Goal: Information Seeking & Learning: Learn about a topic

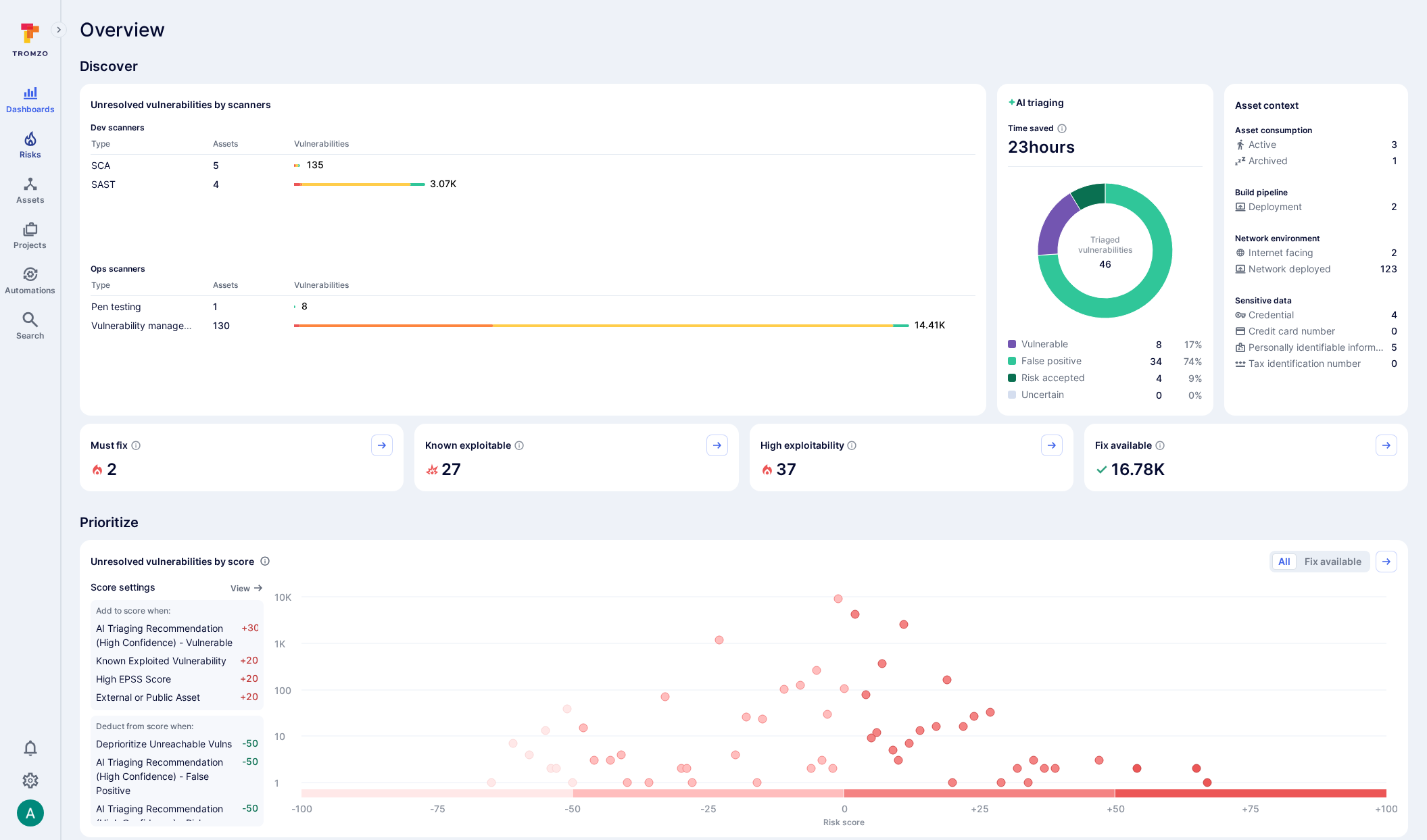
click at [29, 147] on link "Risks" at bounding box center [30, 144] width 60 height 40
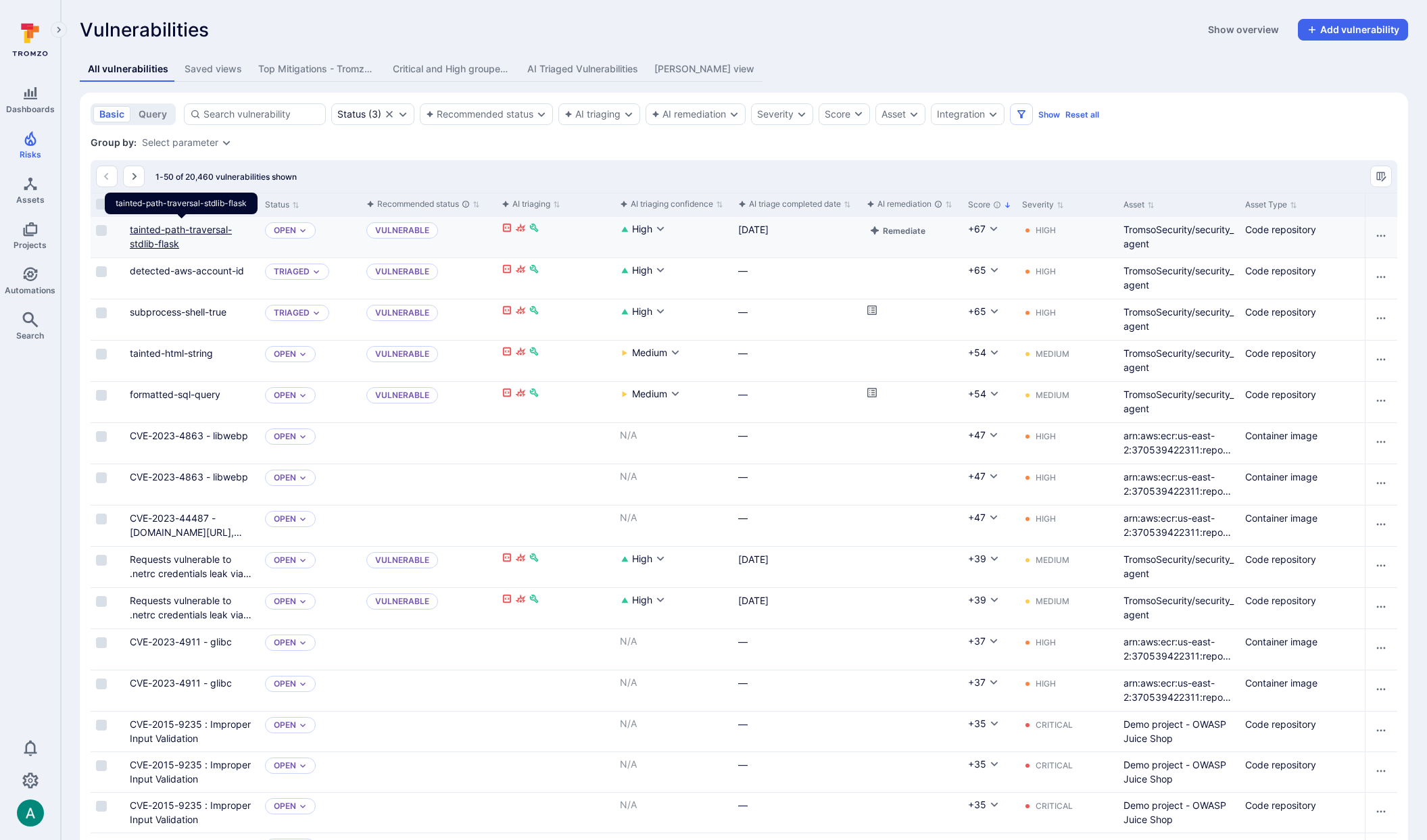
click at [159, 237] on link "tainted-path-traversal-stdlib-flask" at bounding box center [180, 237] width 102 height 25
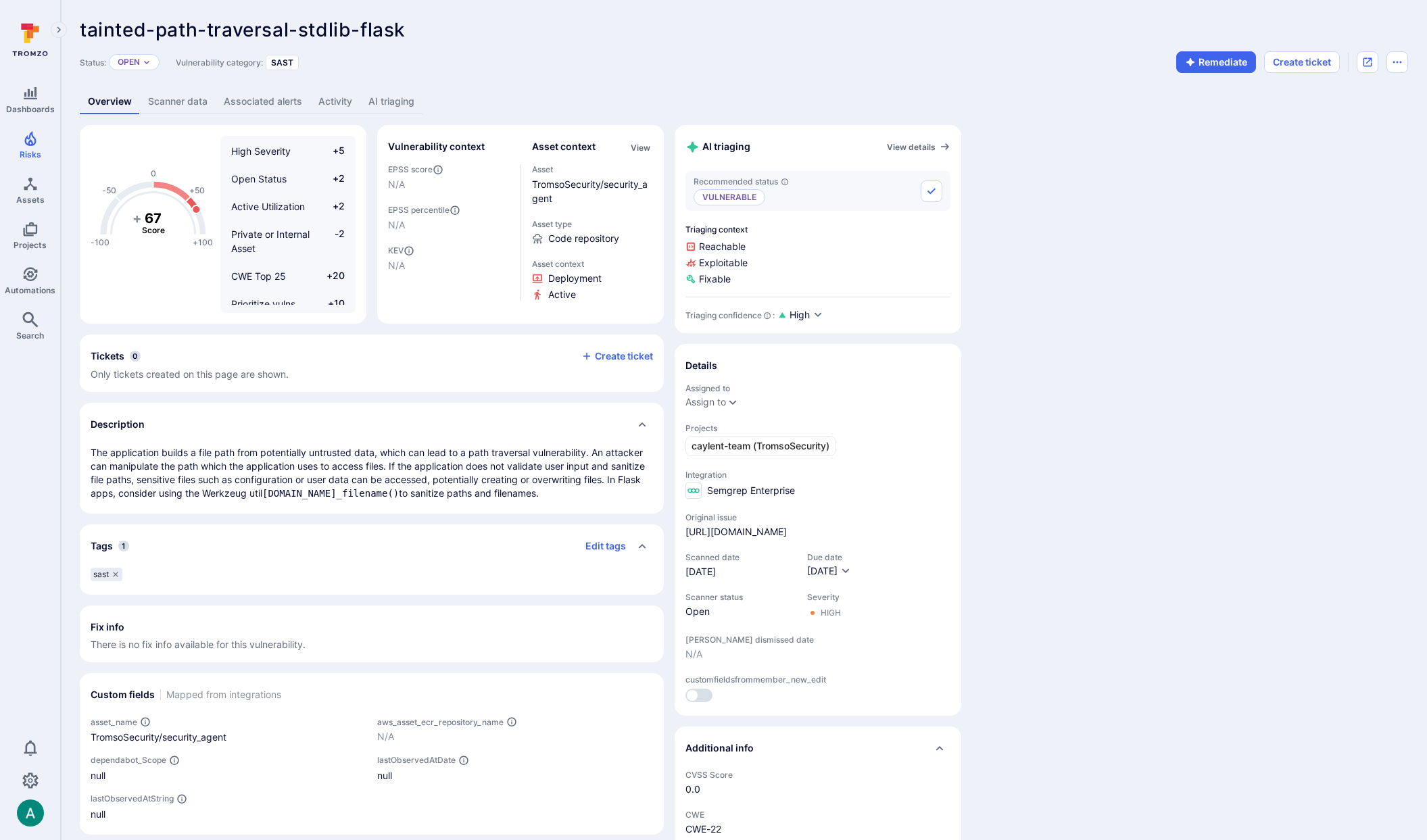
click at [395, 103] on link "AI triaging" at bounding box center [391, 102] width 62 height 25
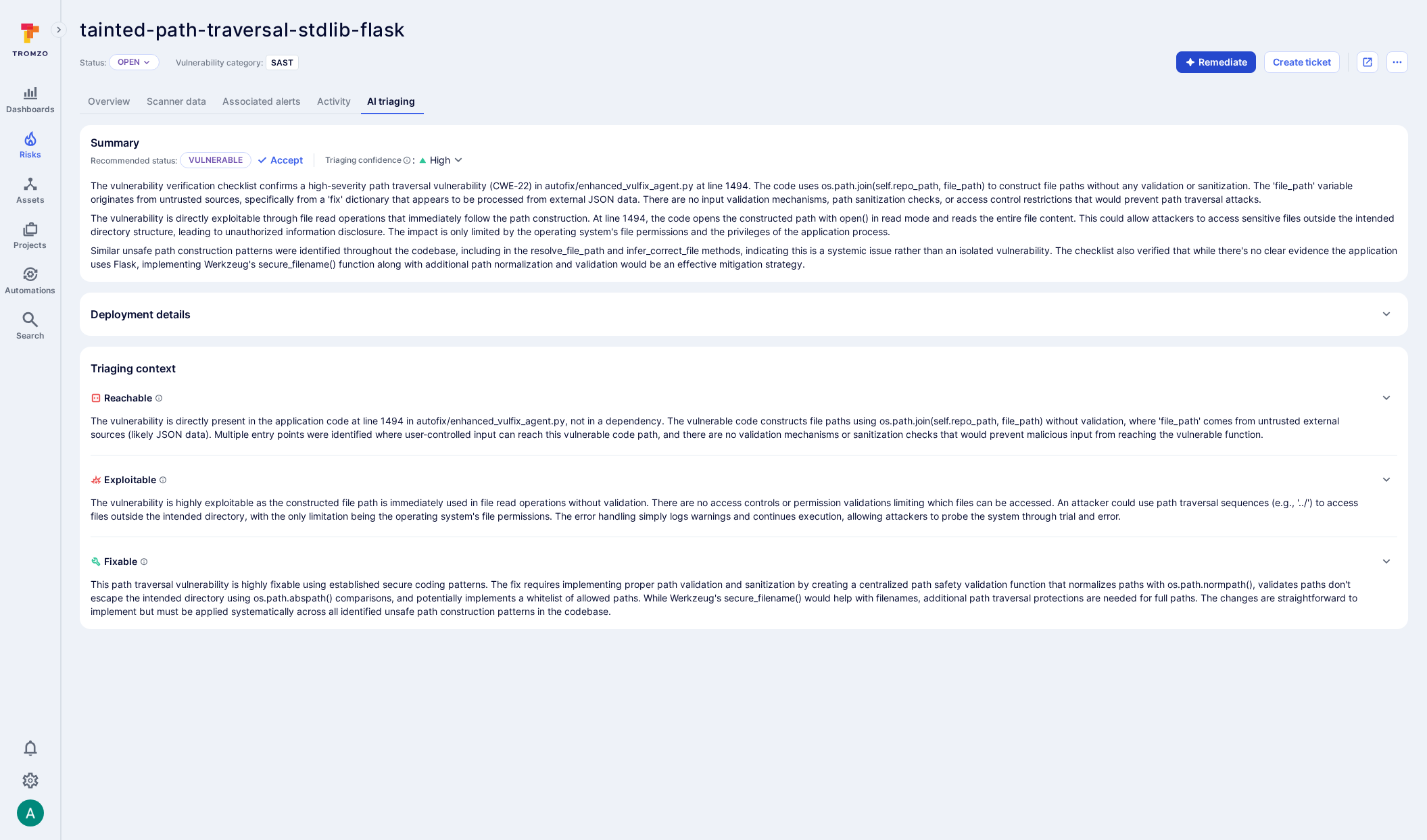
click at [1207, 59] on button "Remediate" at bounding box center [1216, 62] width 80 height 21
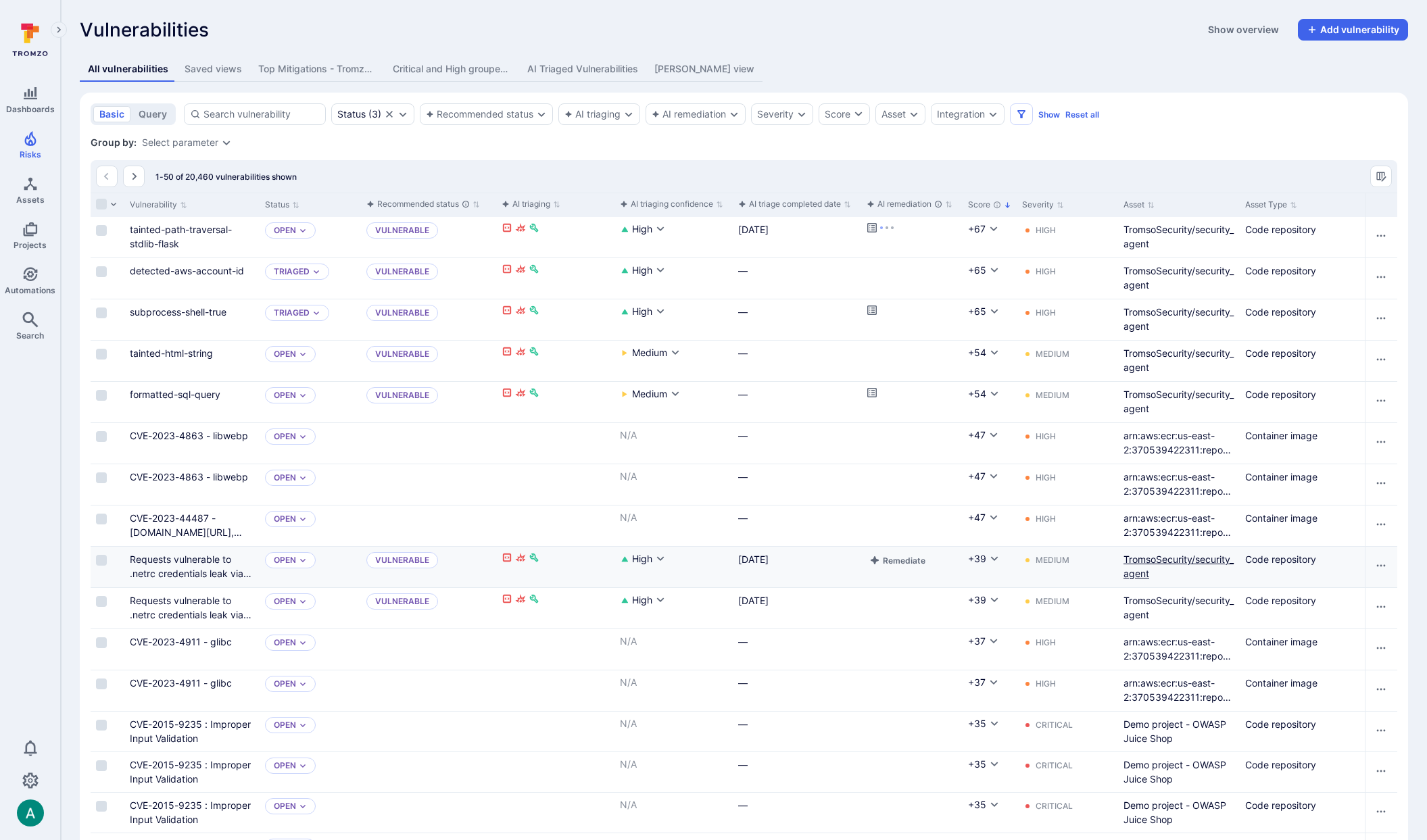
click at [1160, 559] on link "TromsoSecurity/security_agent" at bounding box center [1178, 566] width 110 height 25
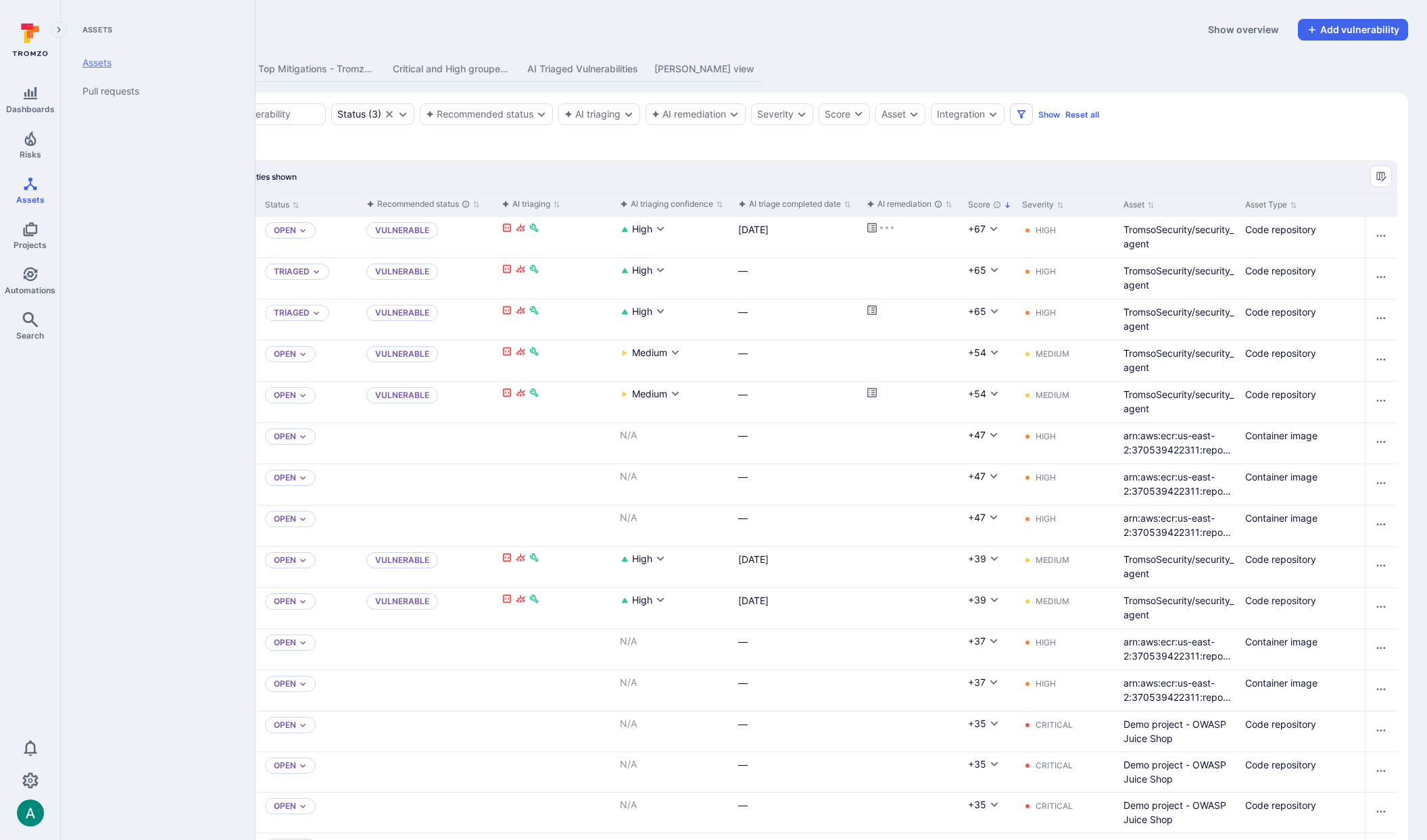
click at [91, 57] on link "Assets" at bounding box center [156, 62] width 167 height 28
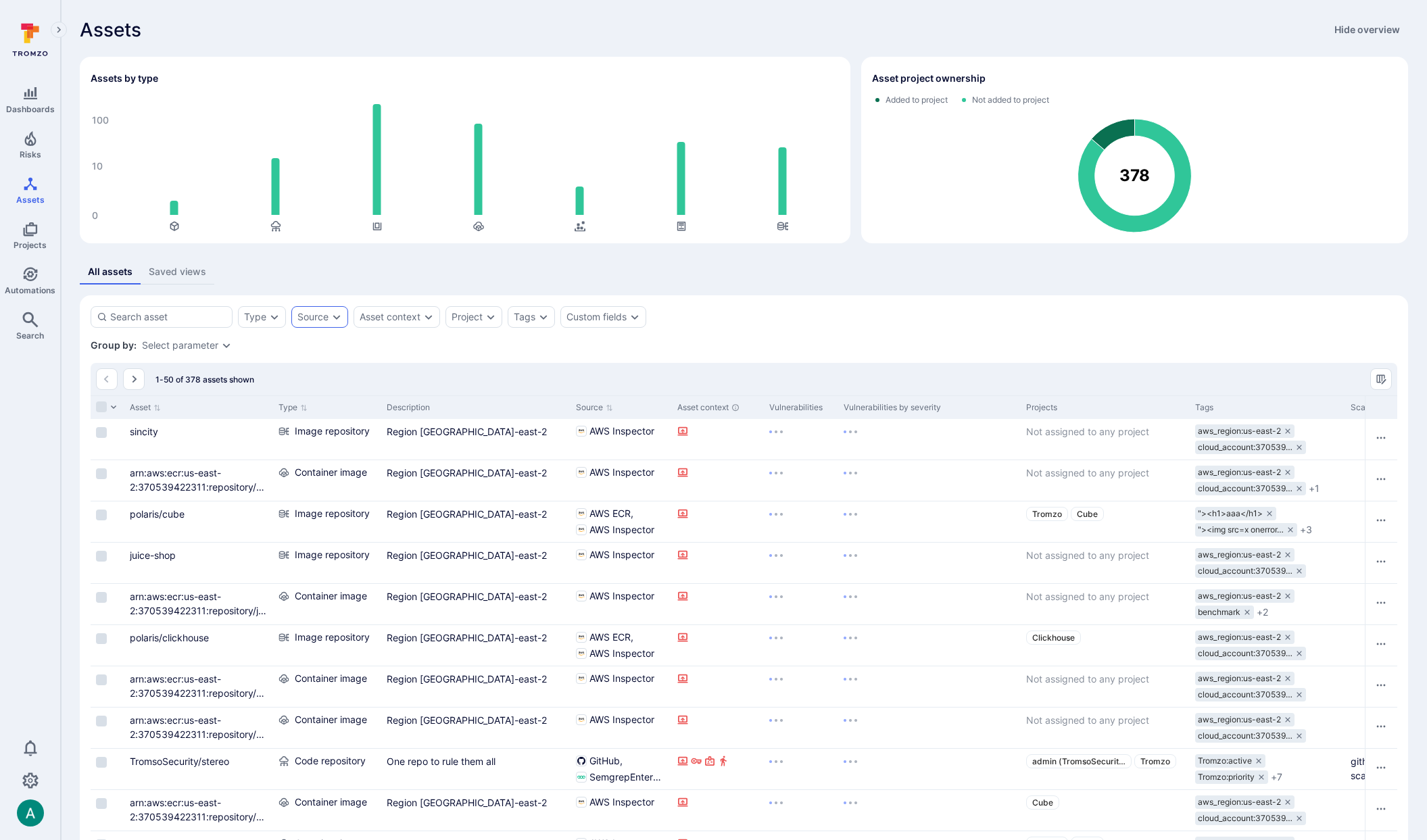
click at [303, 316] on div "Source" at bounding box center [313, 316] width 31 height 11
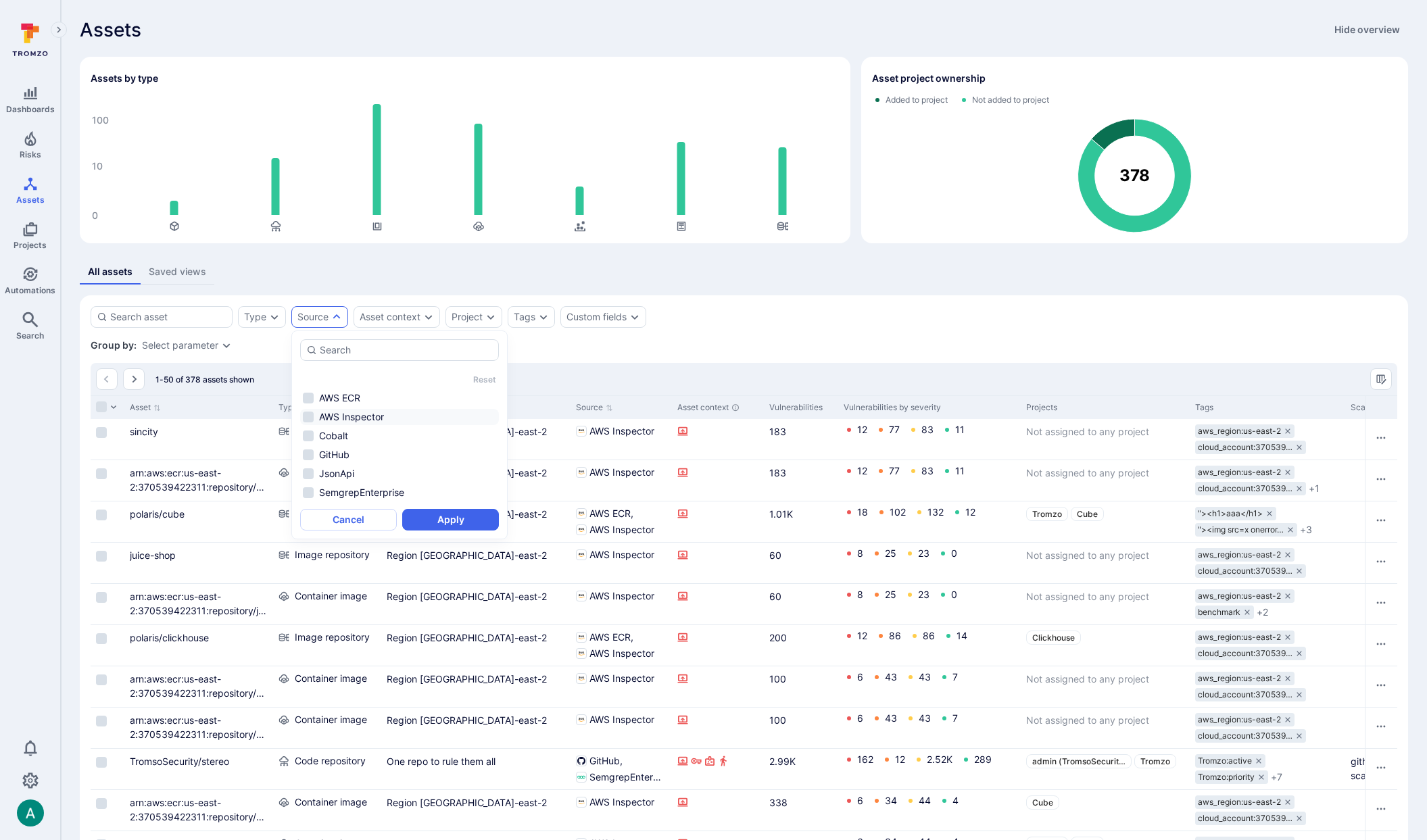
click at [368, 415] on li "AWS Inspector" at bounding box center [399, 417] width 199 height 17
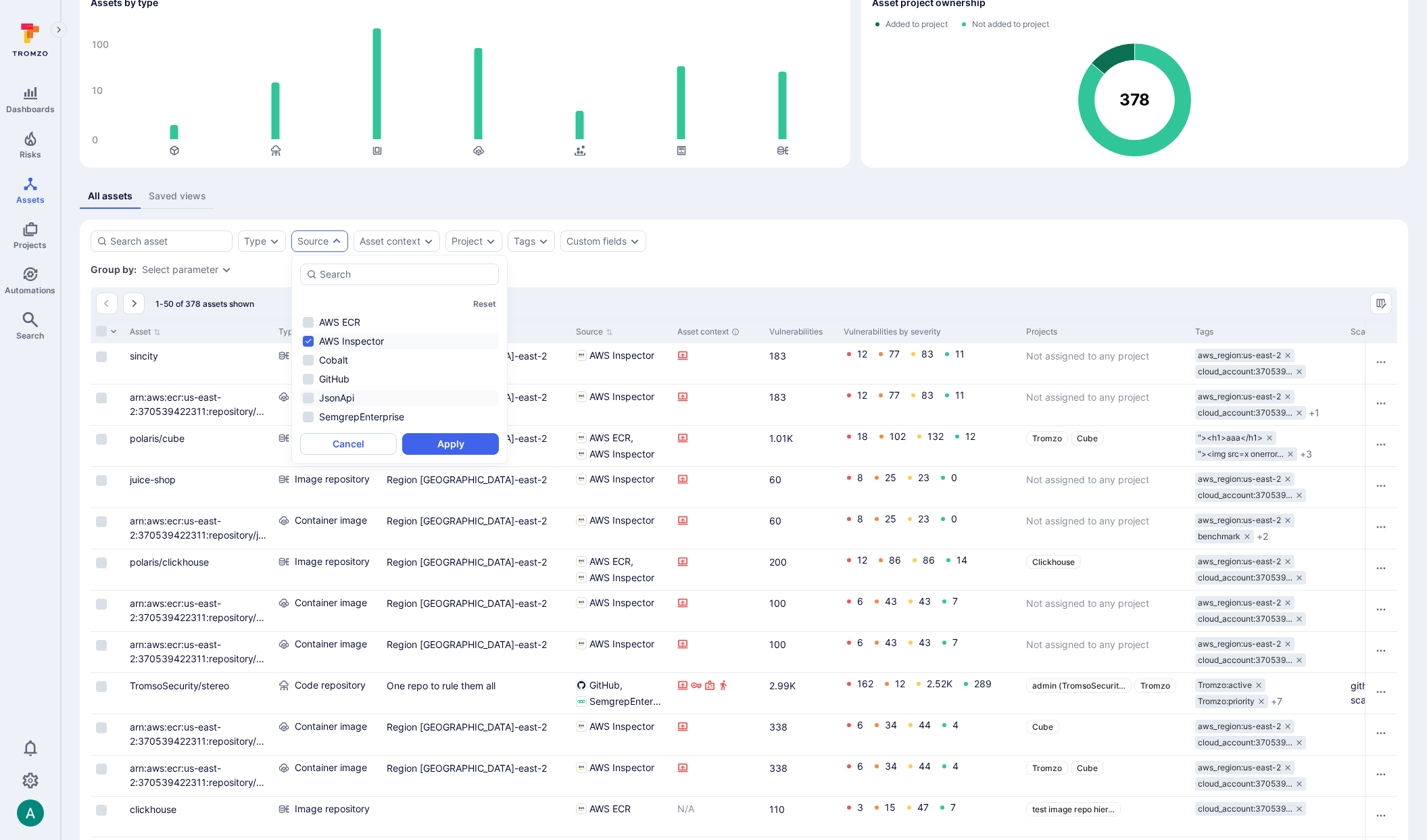
scroll to position [80, 0]
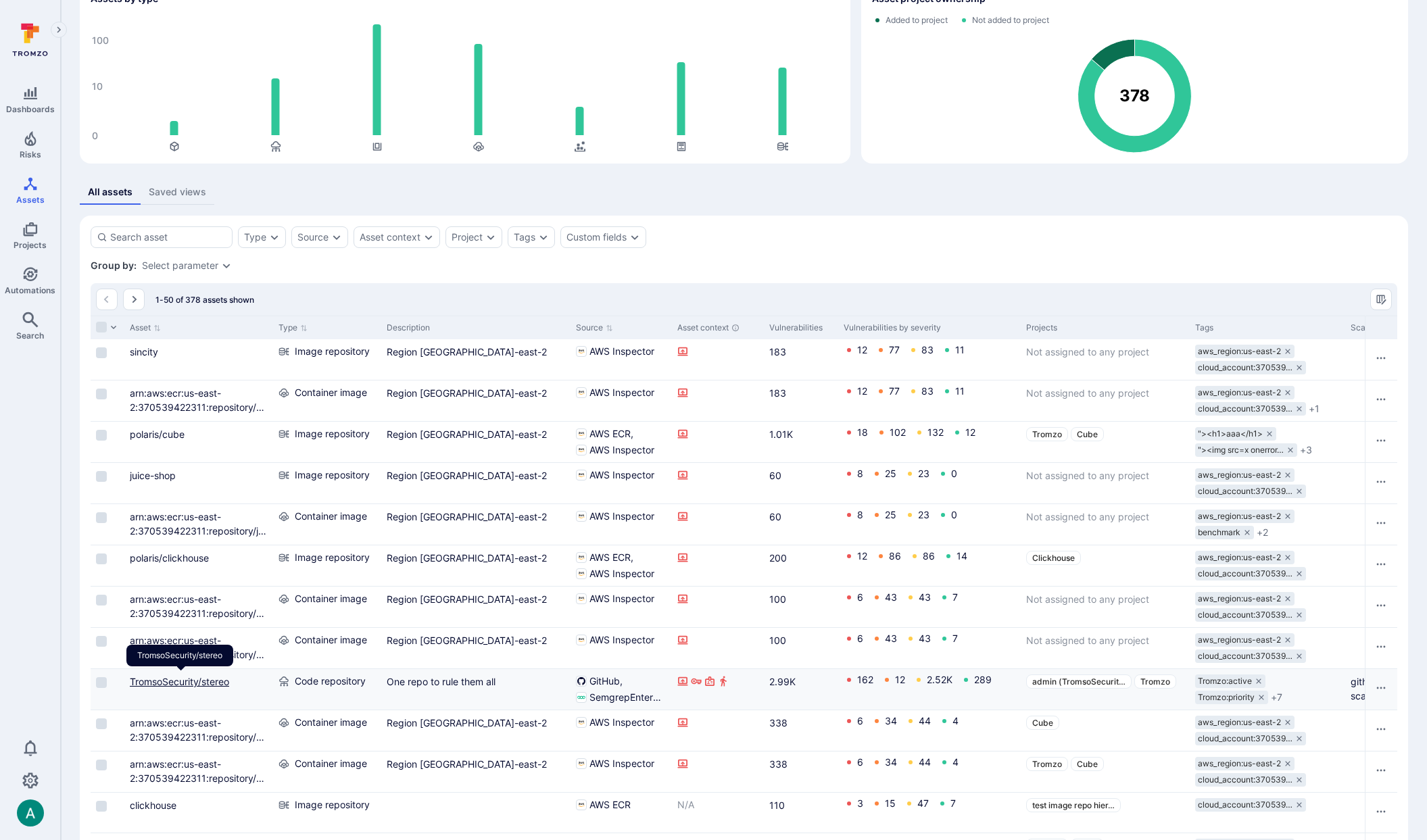
click at [156, 682] on link "TromsoSecurity/stereo" at bounding box center [179, 681] width 99 height 12
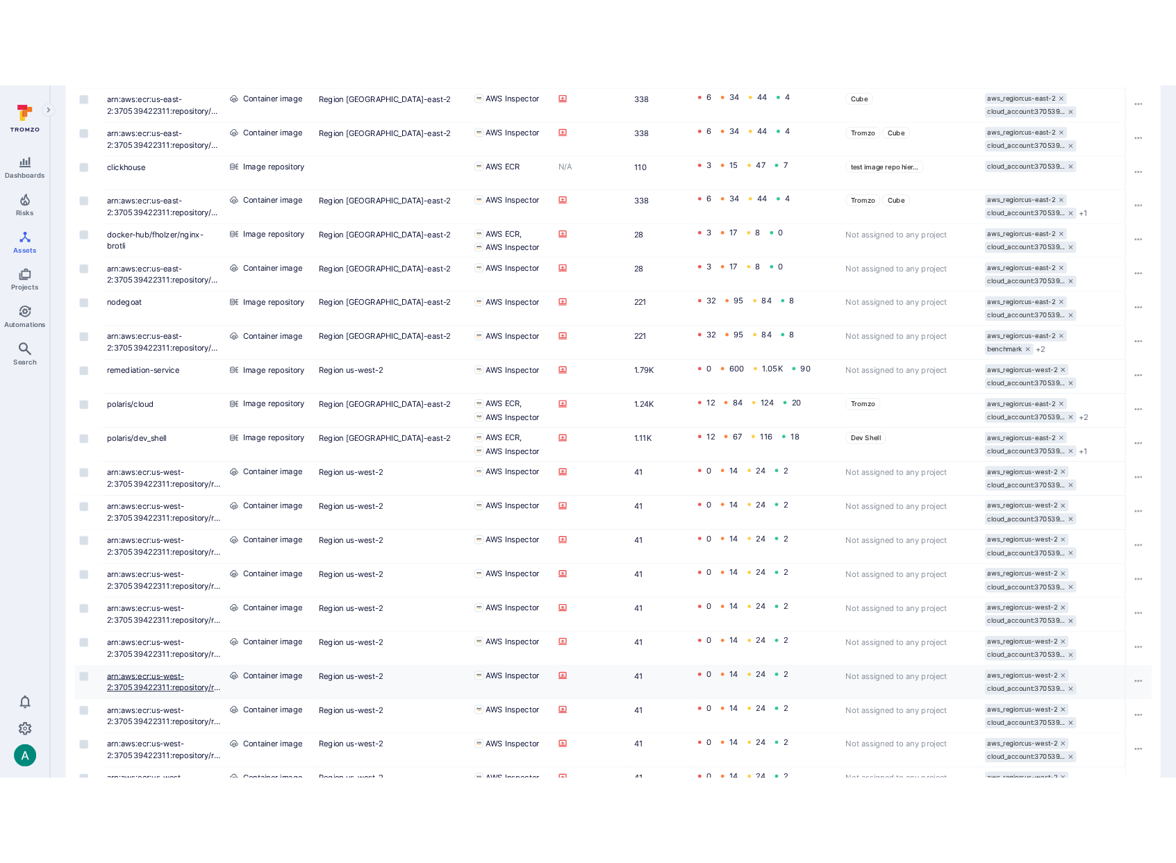
scroll to position [812, 0]
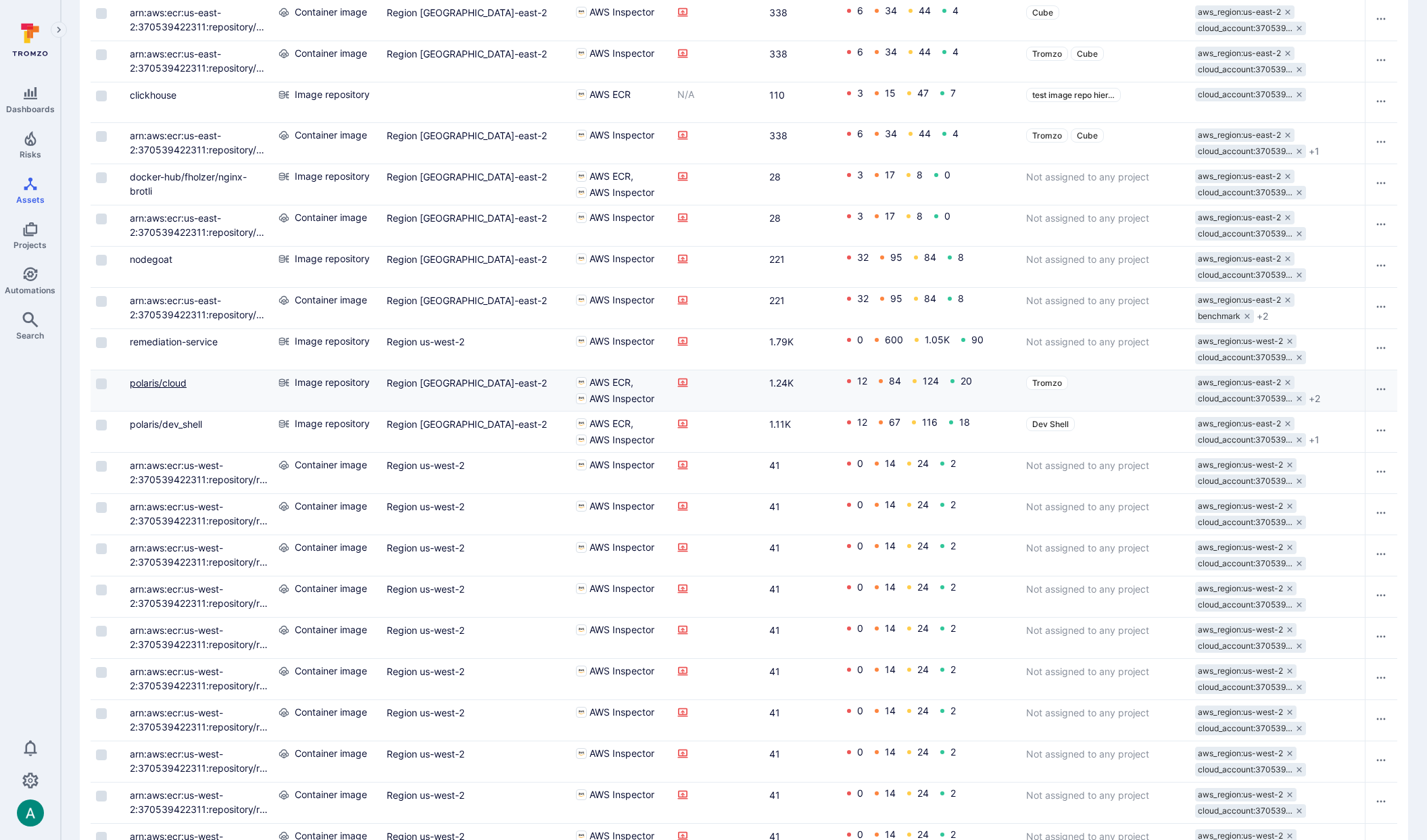
click at [156, 381] on link "polaris/cloud" at bounding box center [158, 383] width 56 height 12
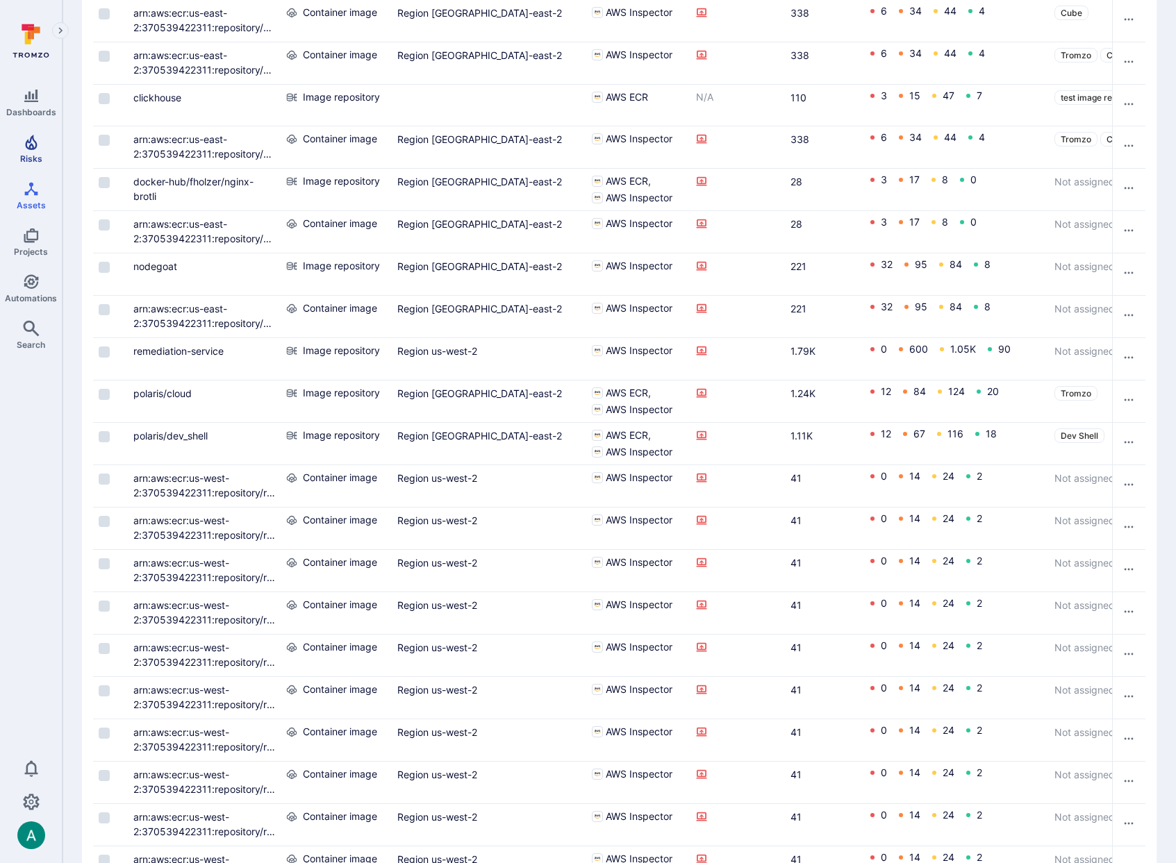
click at [22, 142] on link "Risks" at bounding box center [31, 148] width 62 height 41
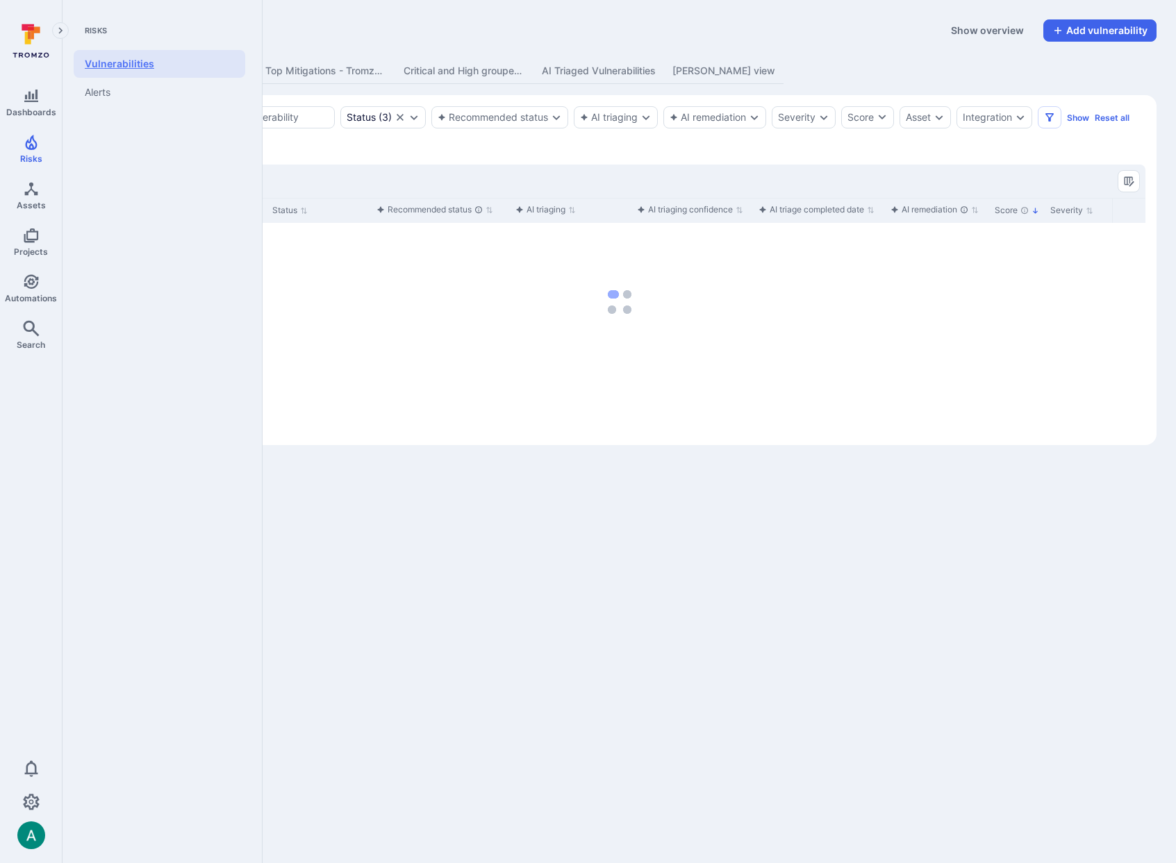
click at [106, 58] on link "Vulnerabilities" at bounding box center [160, 64] width 172 height 28
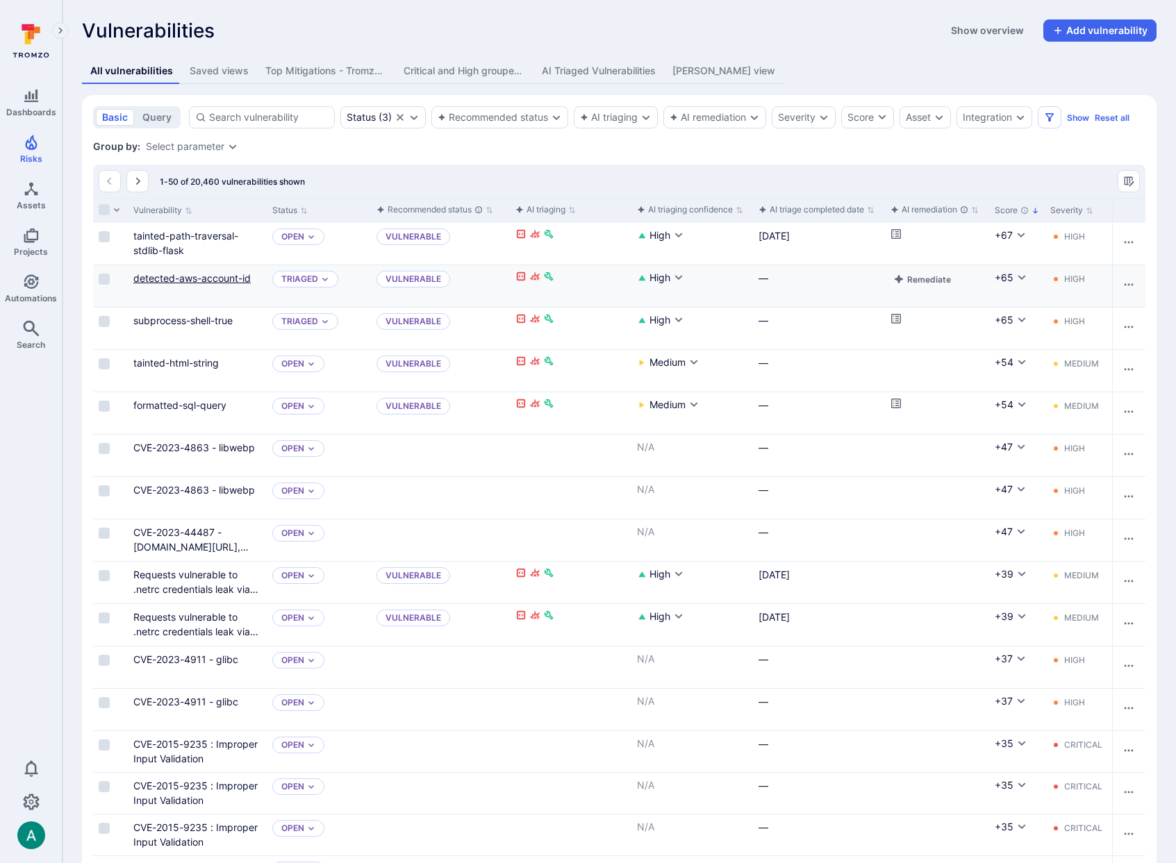
click at [165, 274] on link "detected-aws-account-id" at bounding box center [191, 278] width 117 height 12
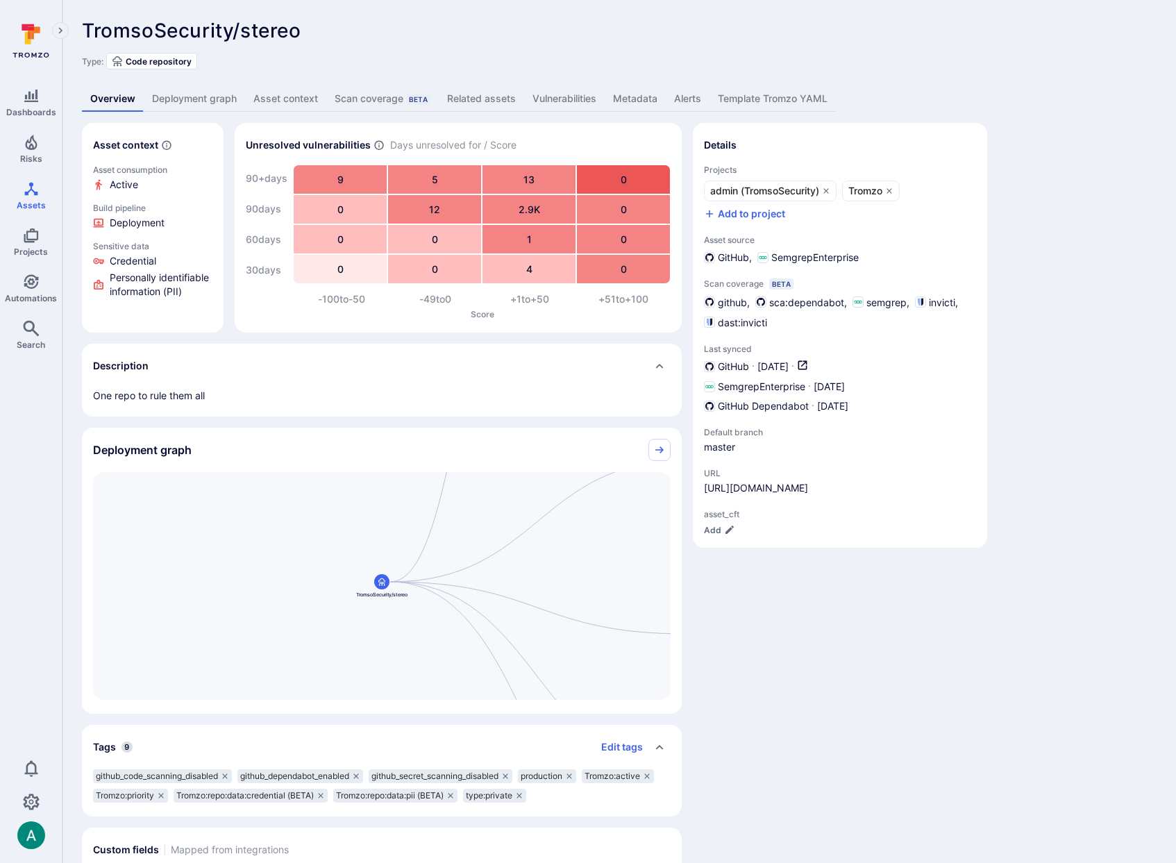
click at [559, 94] on link "Vulnerabilities" at bounding box center [564, 99] width 81 height 26
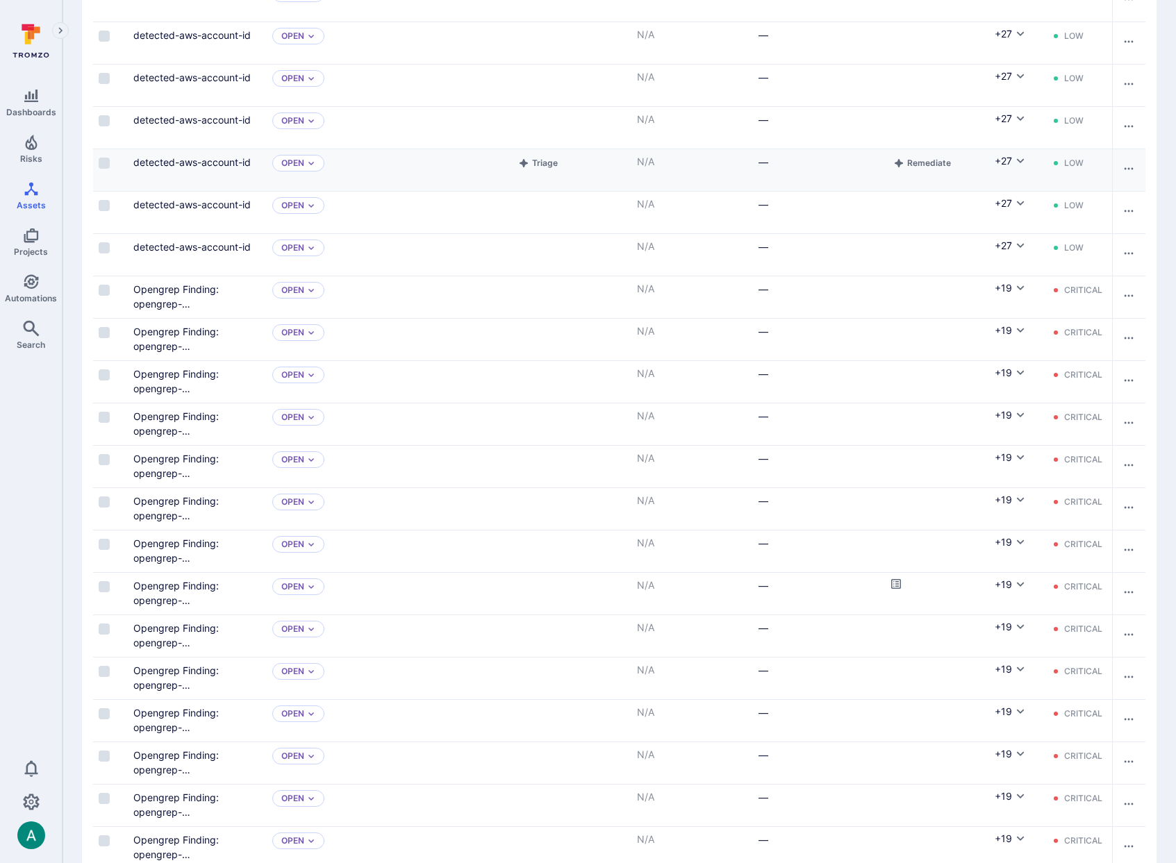
scroll to position [514, 0]
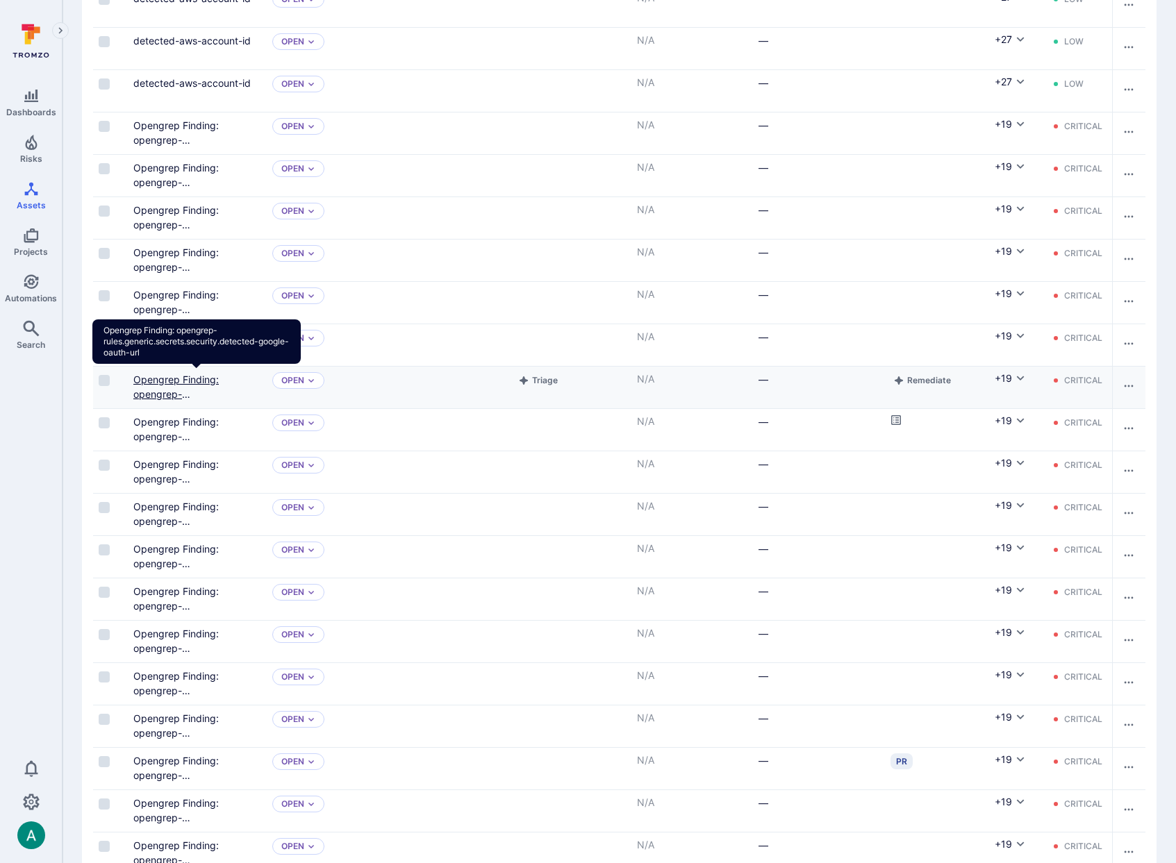
click at [182, 383] on link "Opengrep Finding: opengrep-rules.generic.secrets.security.detected-google-oauth…" at bounding box center [197, 409] width 128 height 70
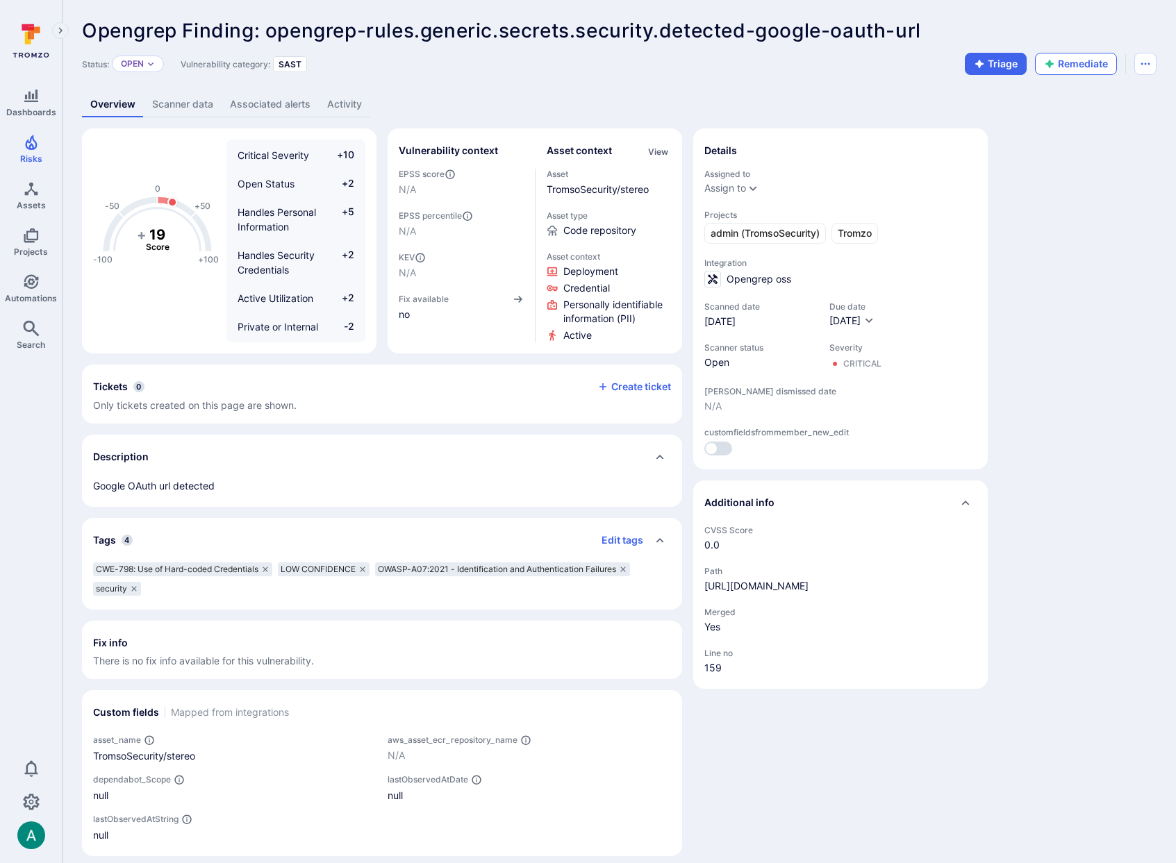
click at [1074, 63] on button "Remediate" at bounding box center [1076, 64] width 82 height 22
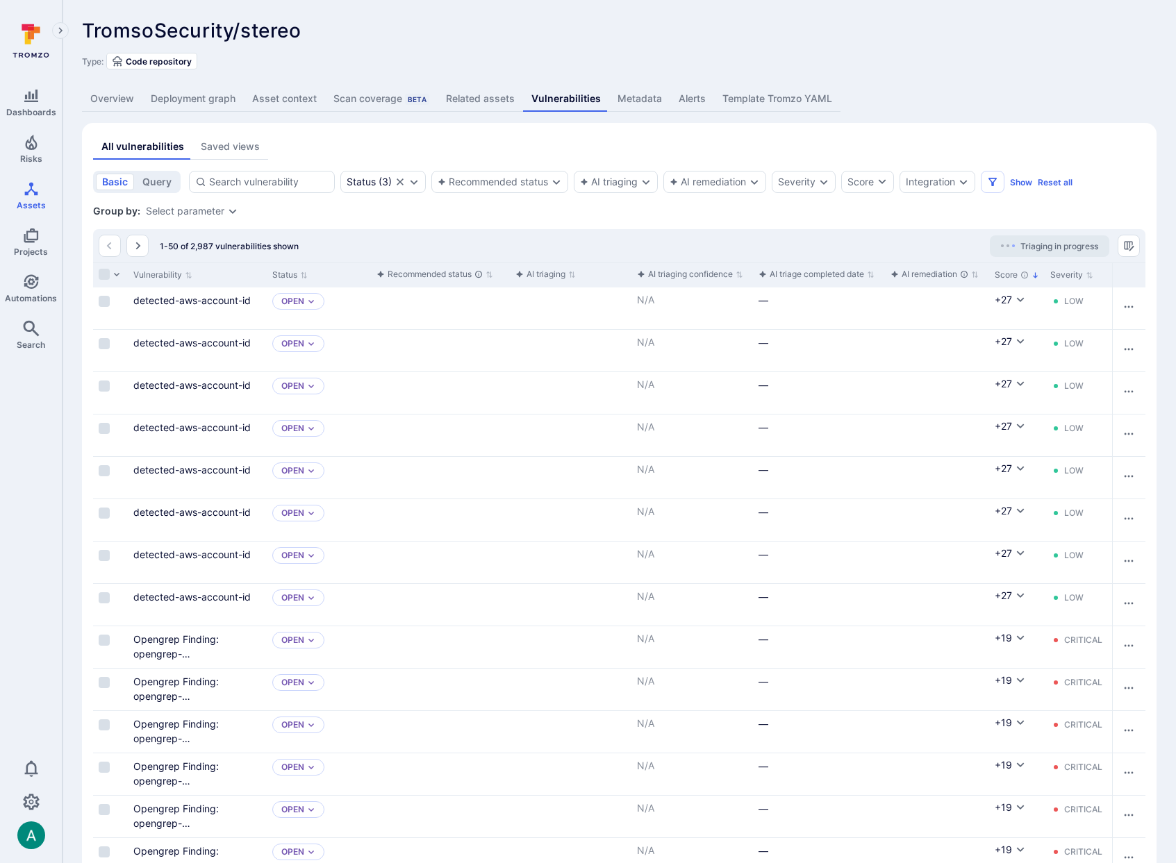
click at [185, 216] on div "Select parameter" at bounding box center [185, 211] width 78 height 11
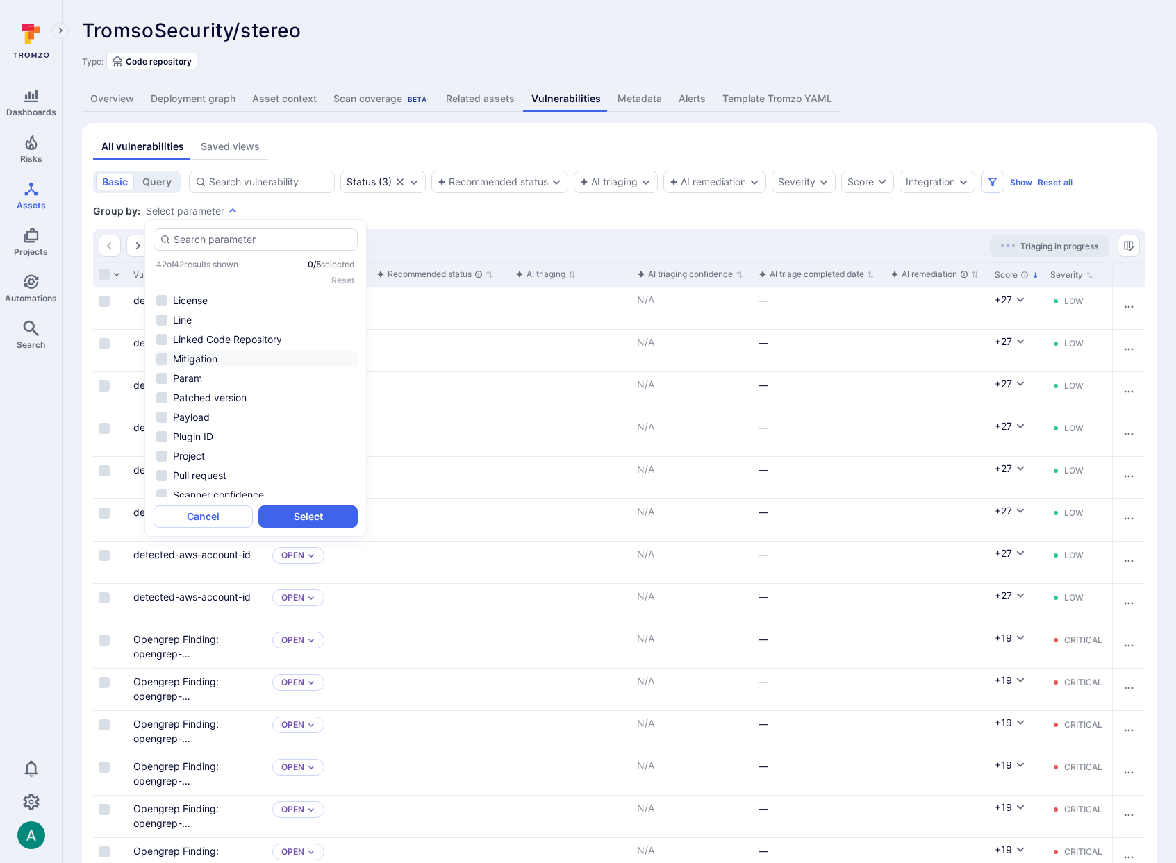
scroll to position [608, 0]
click at [205, 325] on li "Summary" at bounding box center [255, 333] width 204 height 17
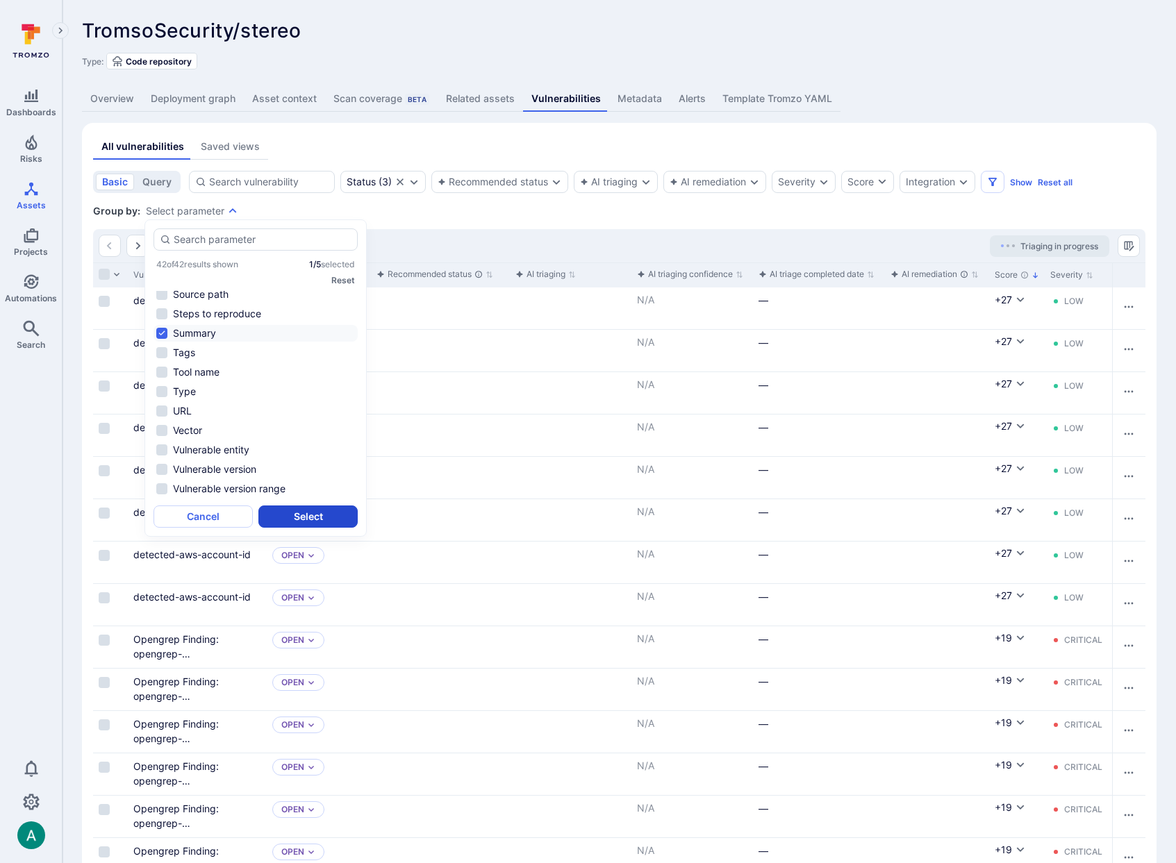
click at [342, 516] on button "Select" at bounding box center [307, 517] width 99 height 22
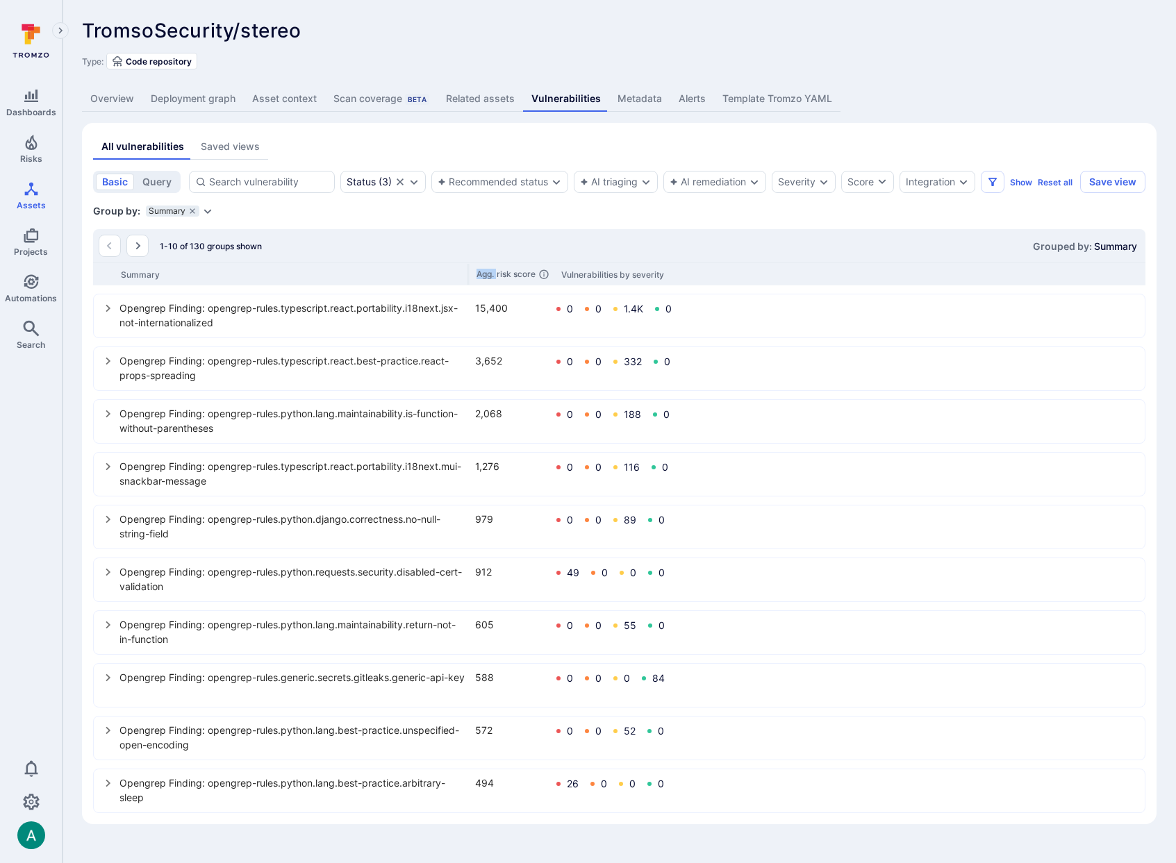
drag, startPoint x: 251, startPoint y: 289, endPoint x: 505, endPoint y: 282, distance: 253.6
click at [505, 282] on div "Summary Agg. risk score Vulnerabilities by severity" at bounding box center [619, 274] width 1052 height 23
click at [130, 257] on button "Go to the next page" at bounding box center [137, 246] width 22 height 22
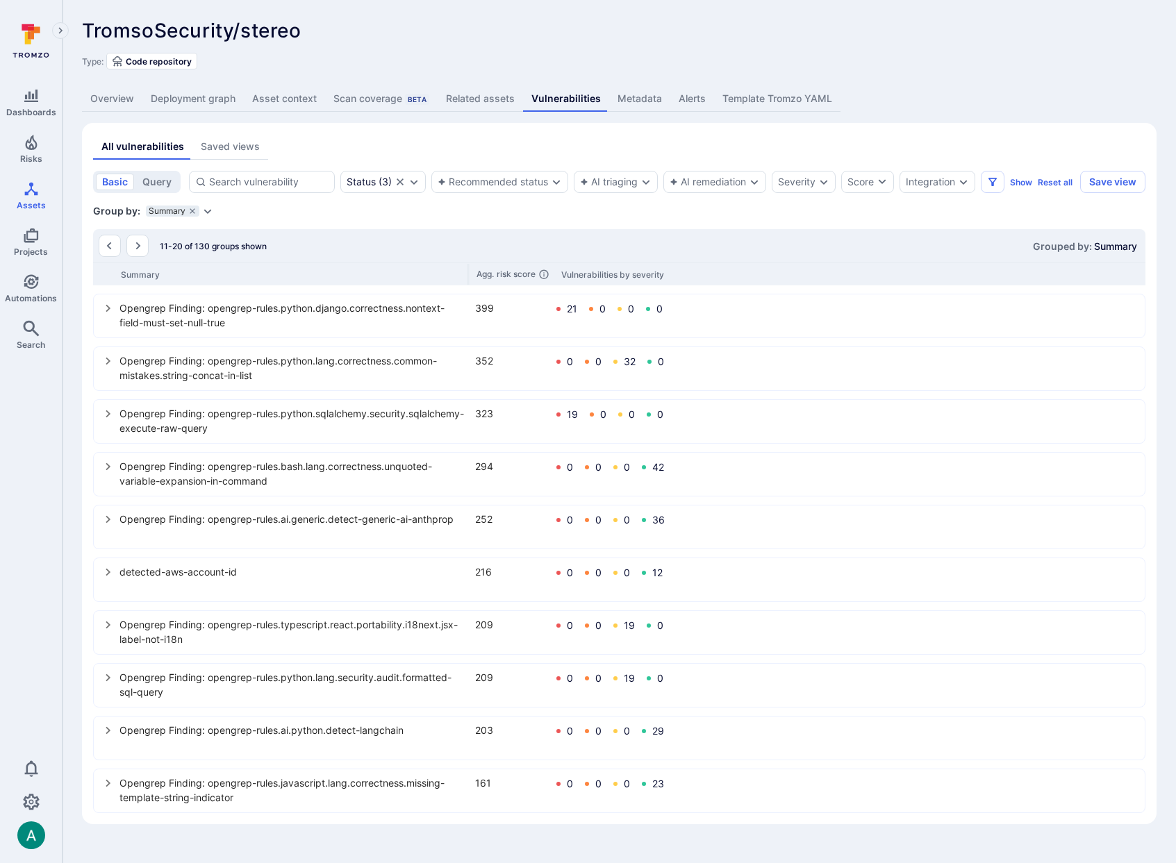
click at [107, 578] on icon "select group" at bounding box center [108, 572] width 11 height 11
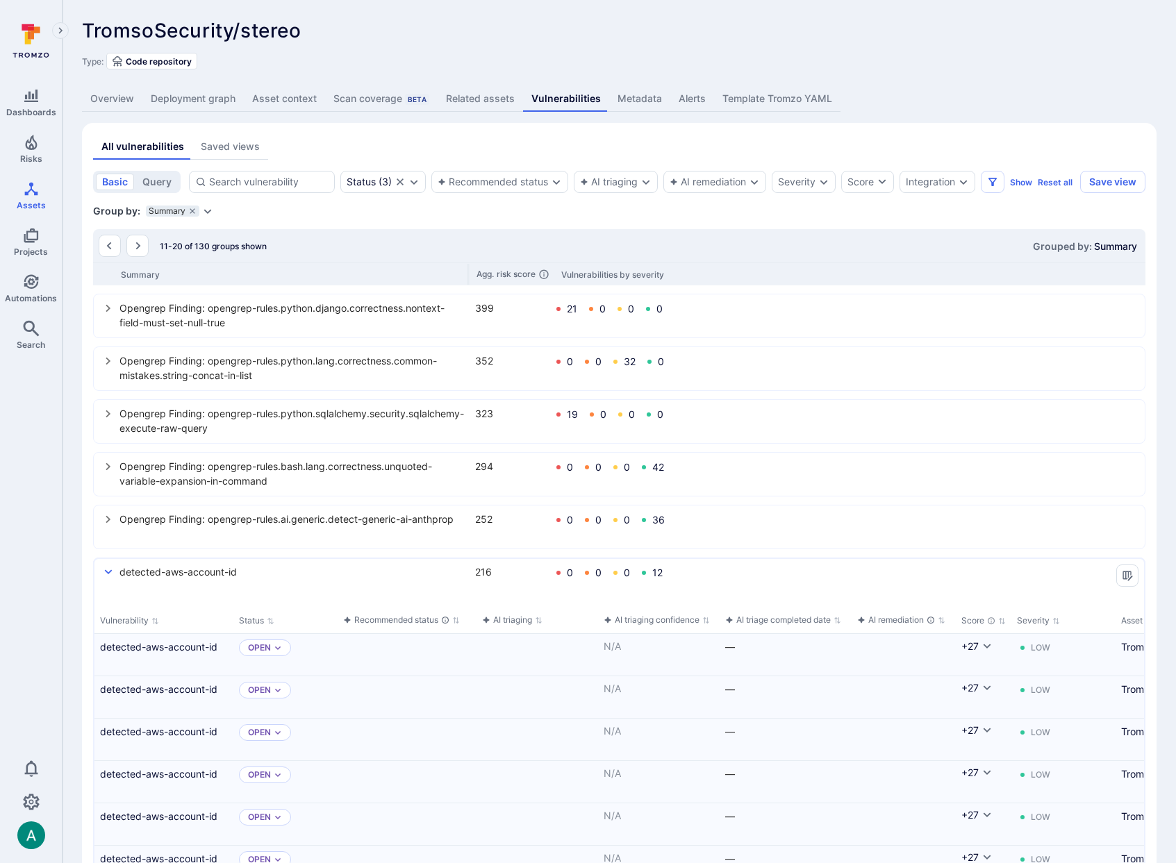
click at [112, 578] on icon "select group" at bounding box center [108, 572] width 11 height 11
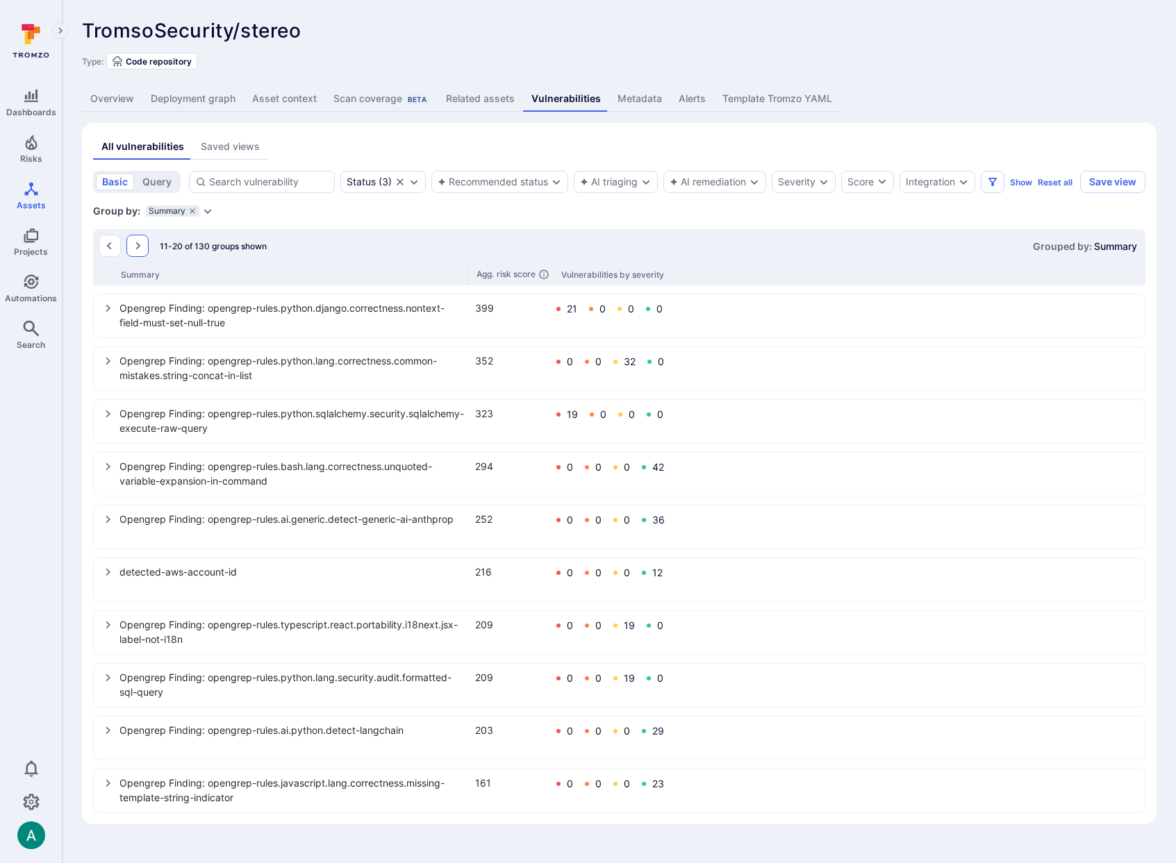
click at [136, 251] on icon "Go to the next page" at bounding box center [137, 245] width 11 height 11
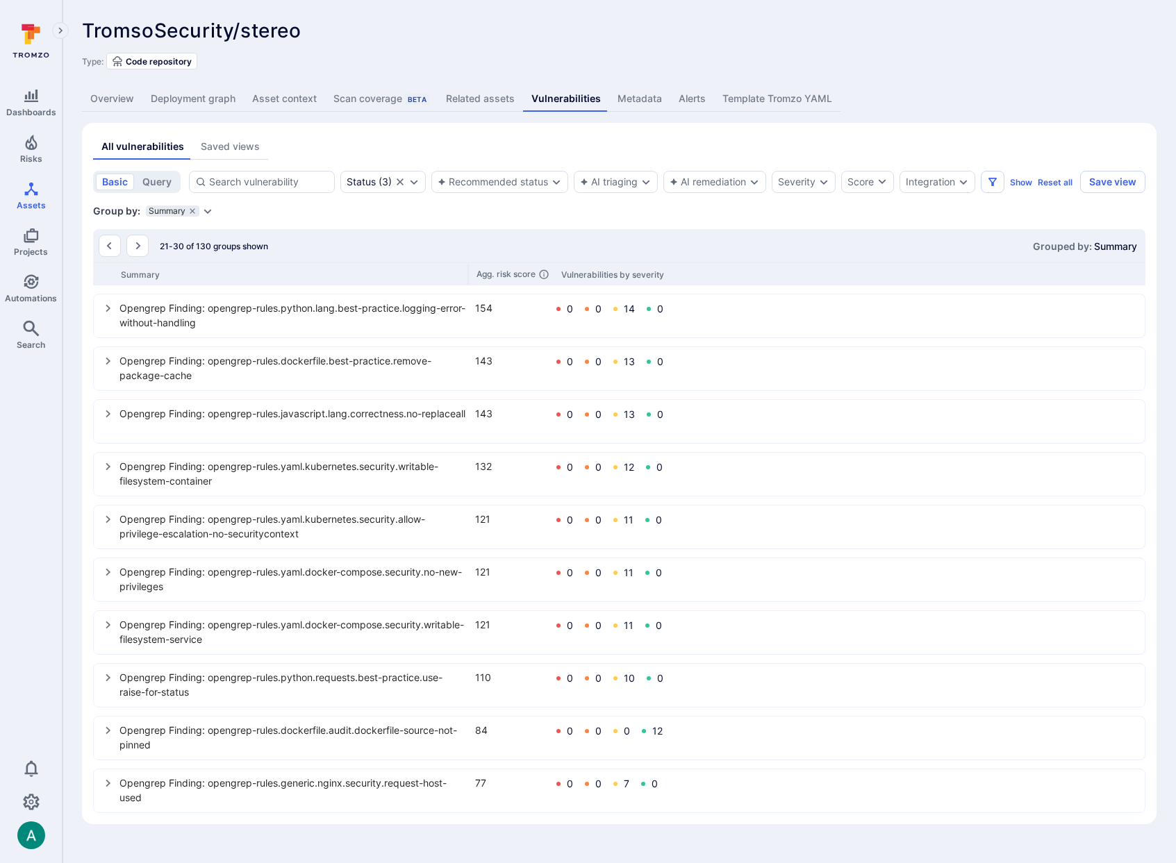
click at [110, 367] on icon "select group" at bounding box center [108, 361] width 11 height 11
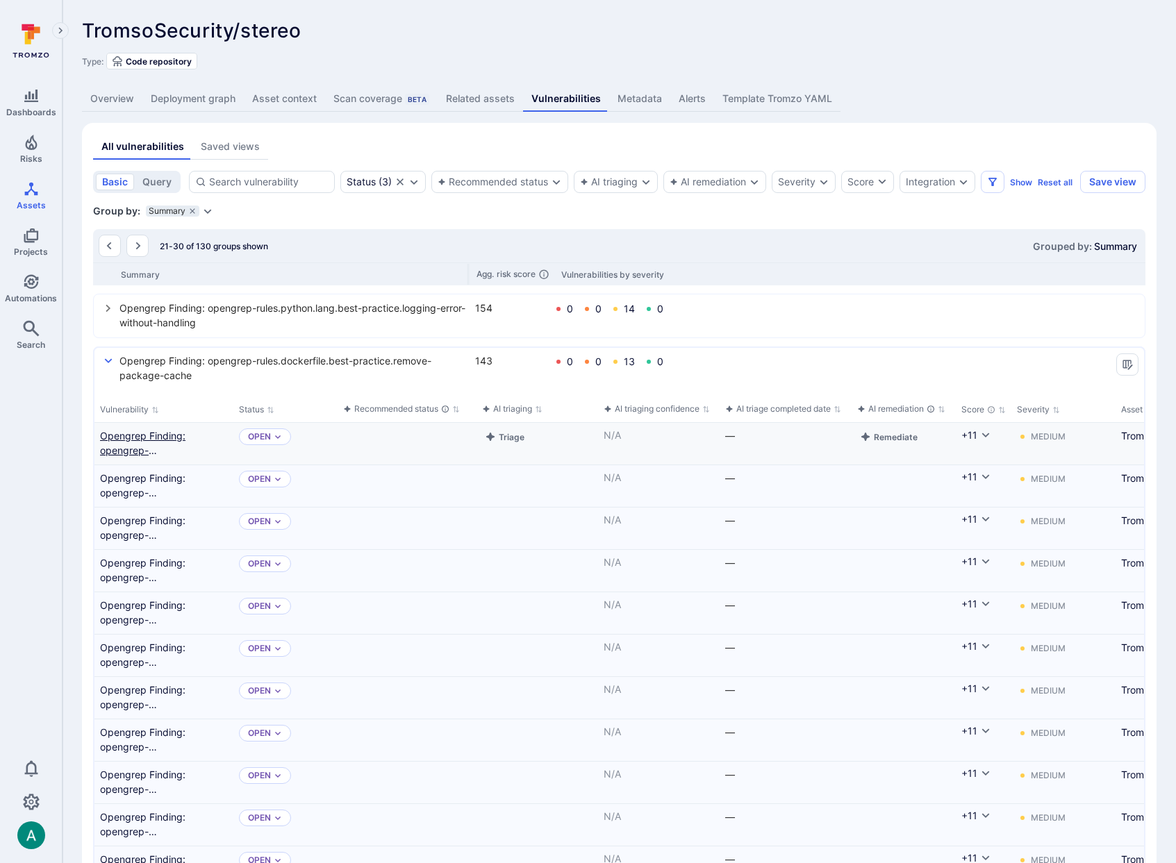
click at [159, 457] on link "Opengrep Finding: opengrep-rules.dockerfile.best-practice.remove-package-cache" at bounding box center [164, 442] width 128 height 29
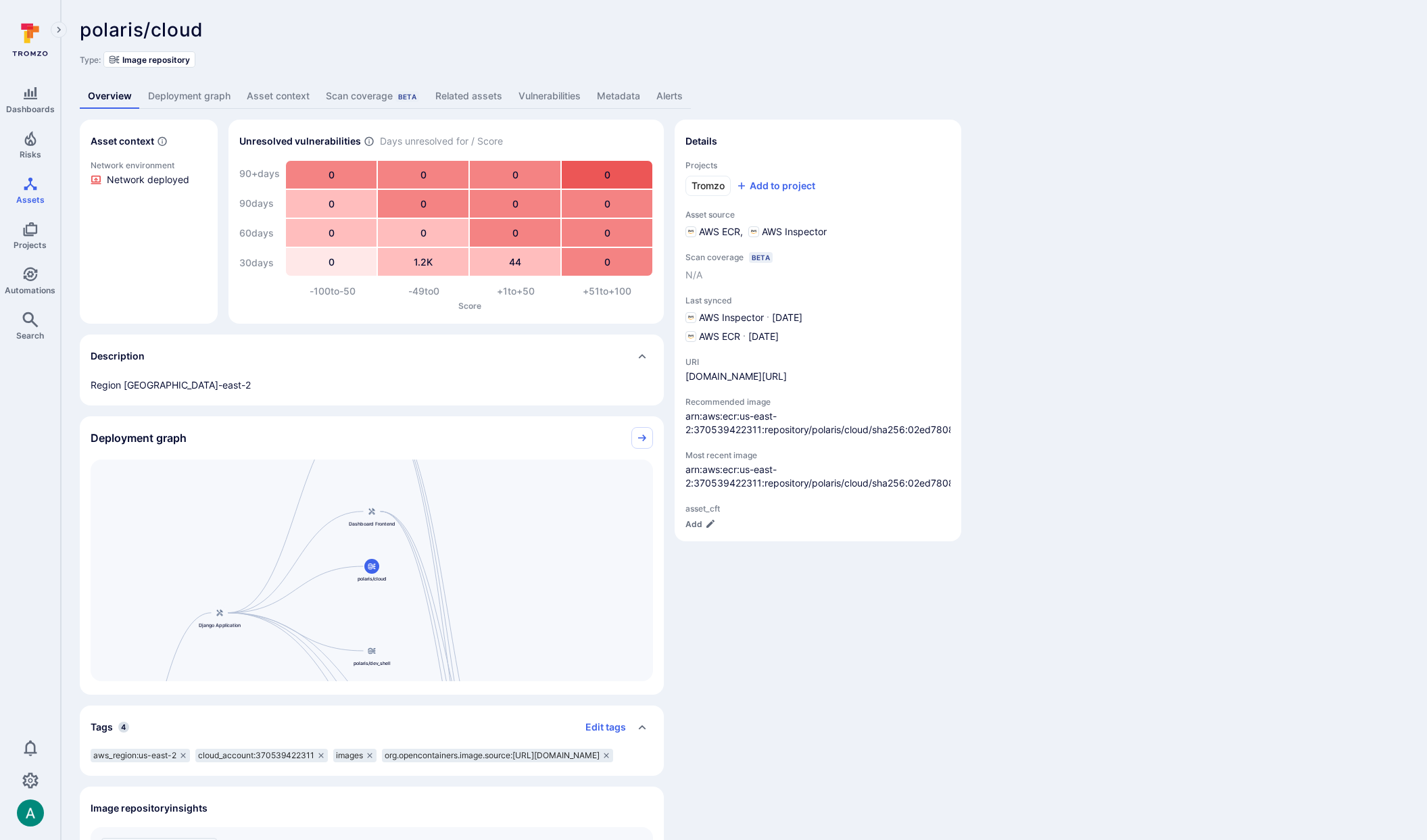
click at [545, 97] on link "Vulnerabilities" at bounding box center [549, 96] width 79 height 25
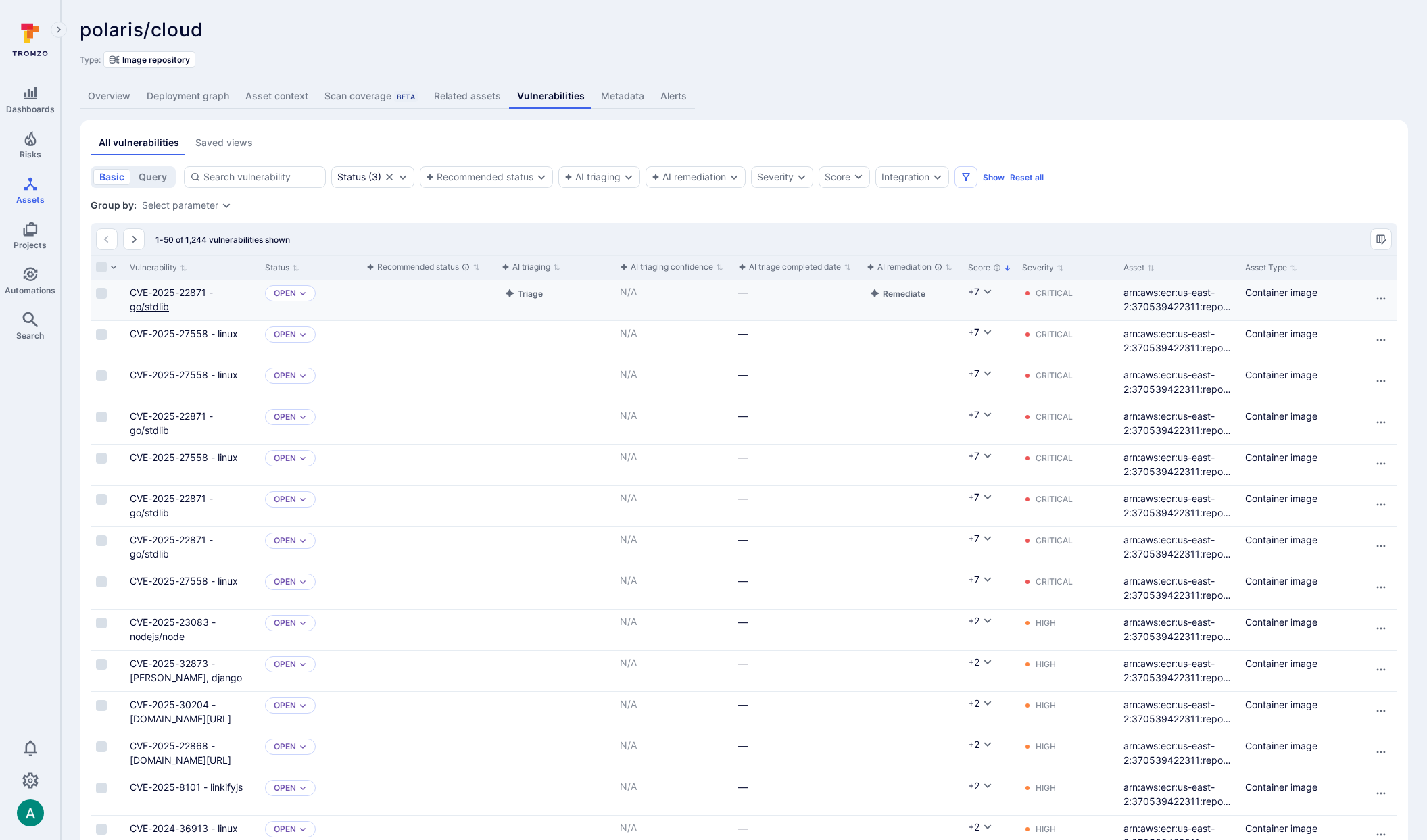
click at [161, 293] on link "CVE-2025-22871 - go/stdlib" at bounding box center [170, 299] width 83 height 25
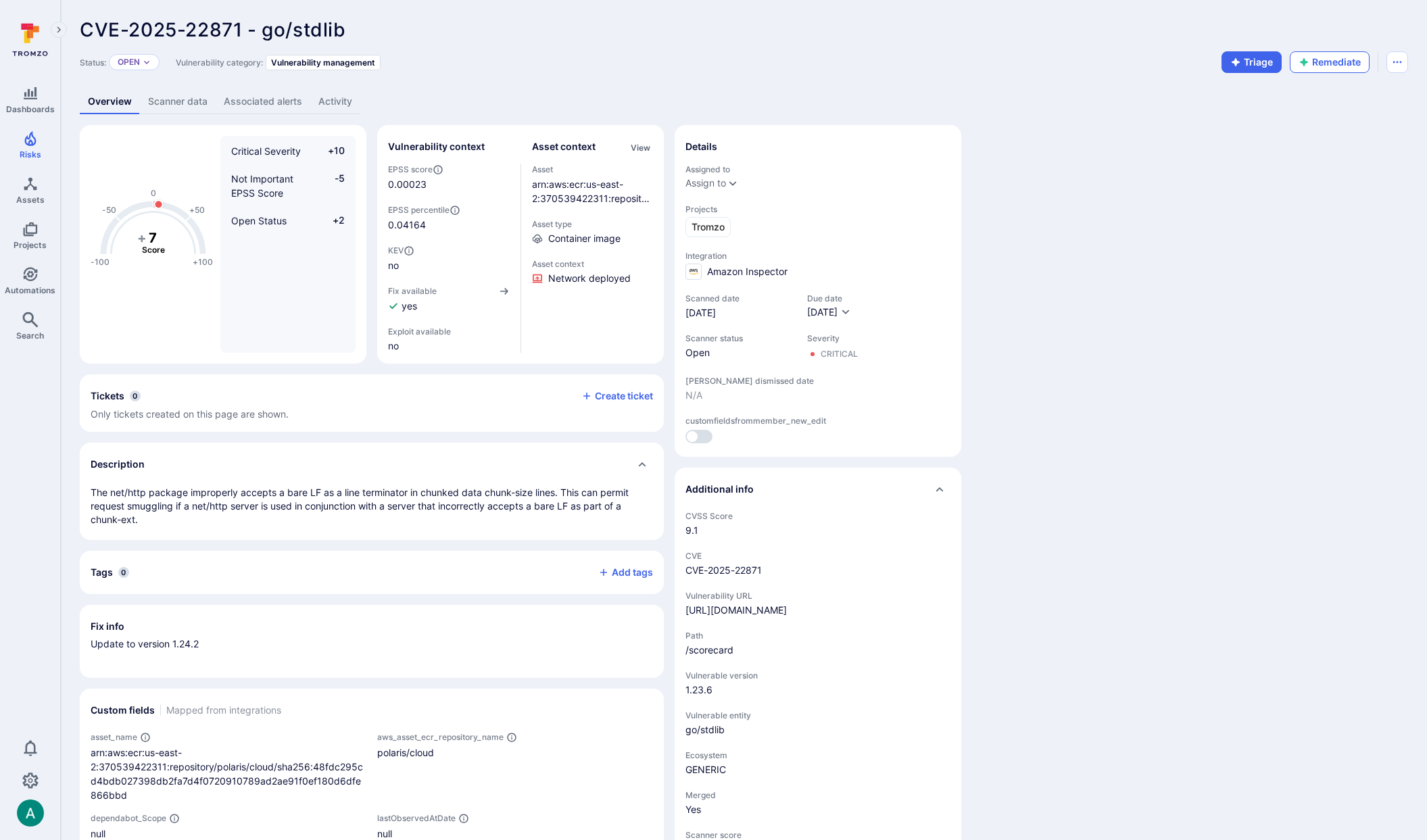
click at [1327, 67] on button "Remediate" at bounding box center [1330, 62] width 80 height 21
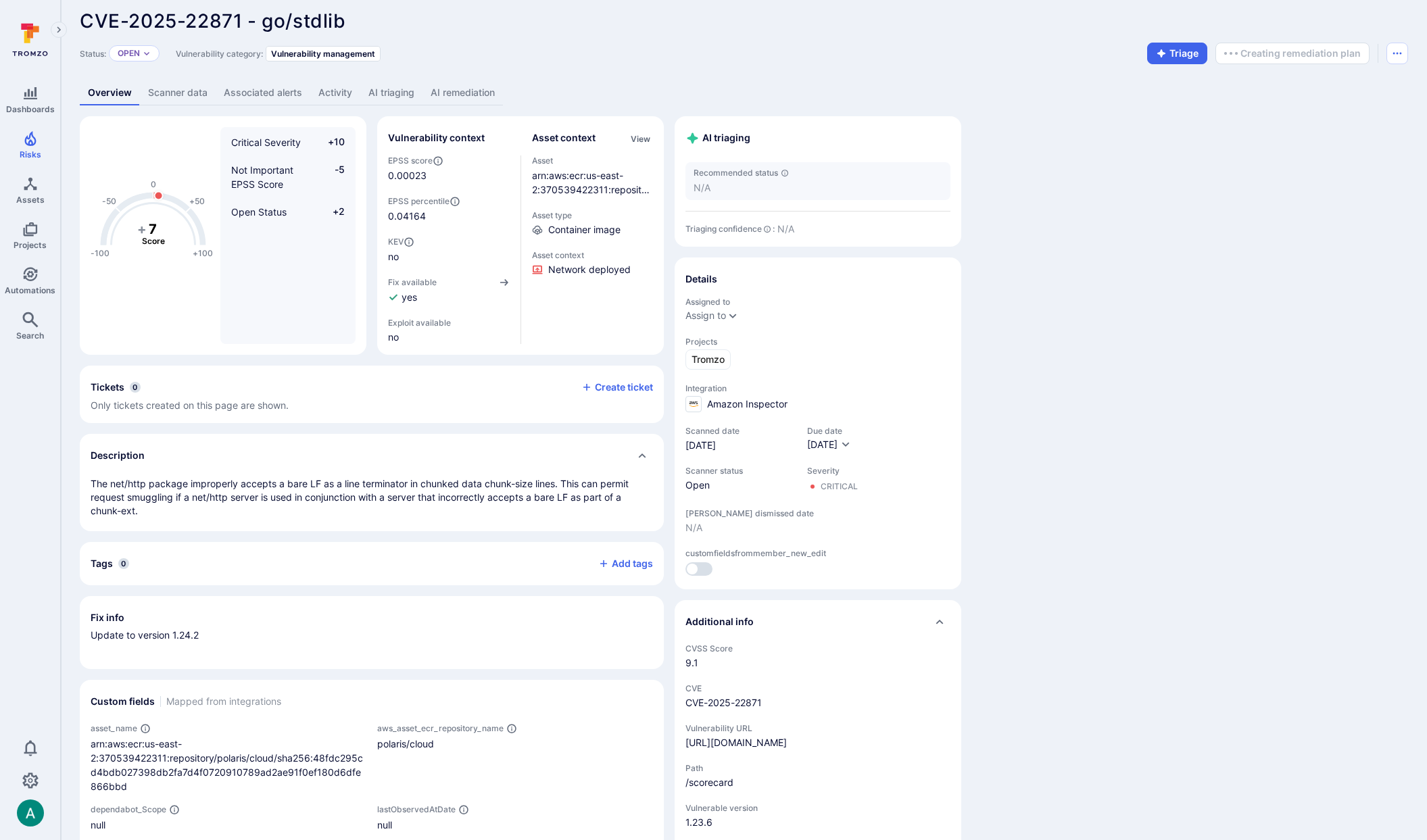
scroll to position [10, 0]
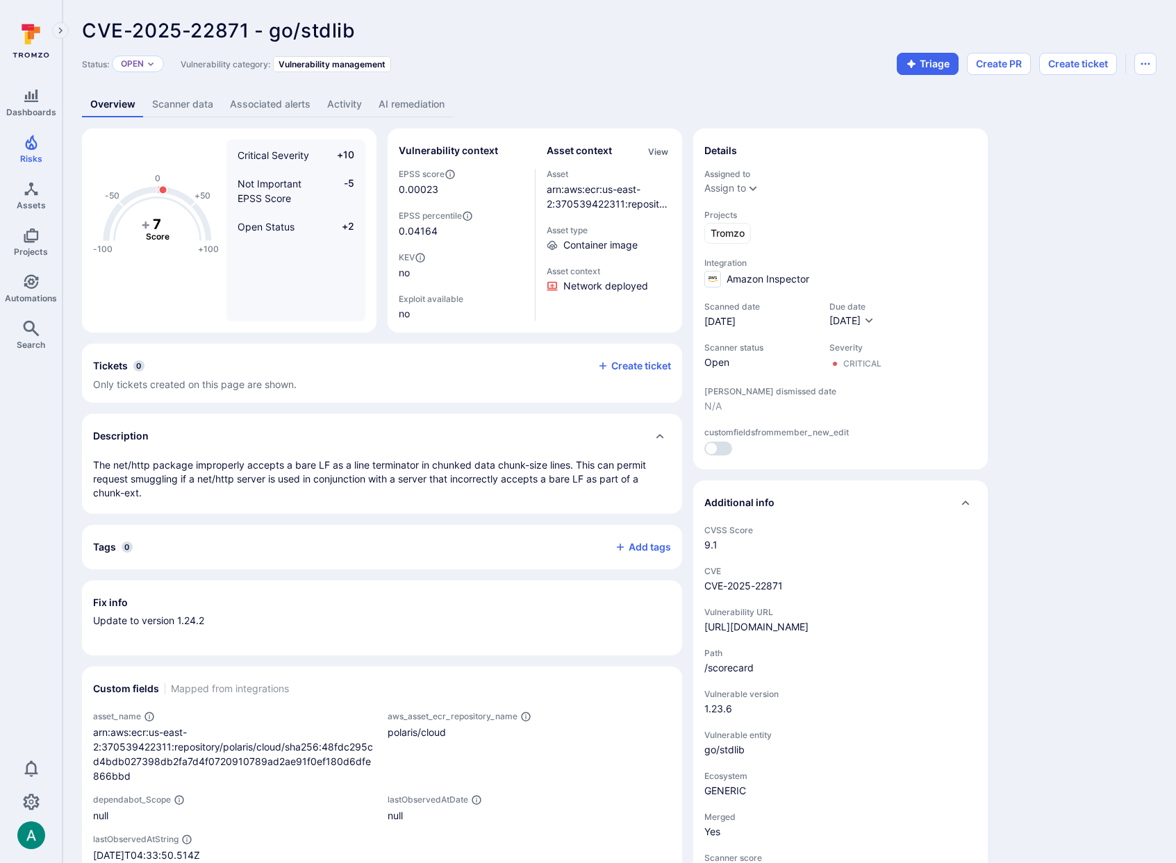
click at [407, 106] on link "AI remediation" at bounding box center [411, 105] width 83 height 26
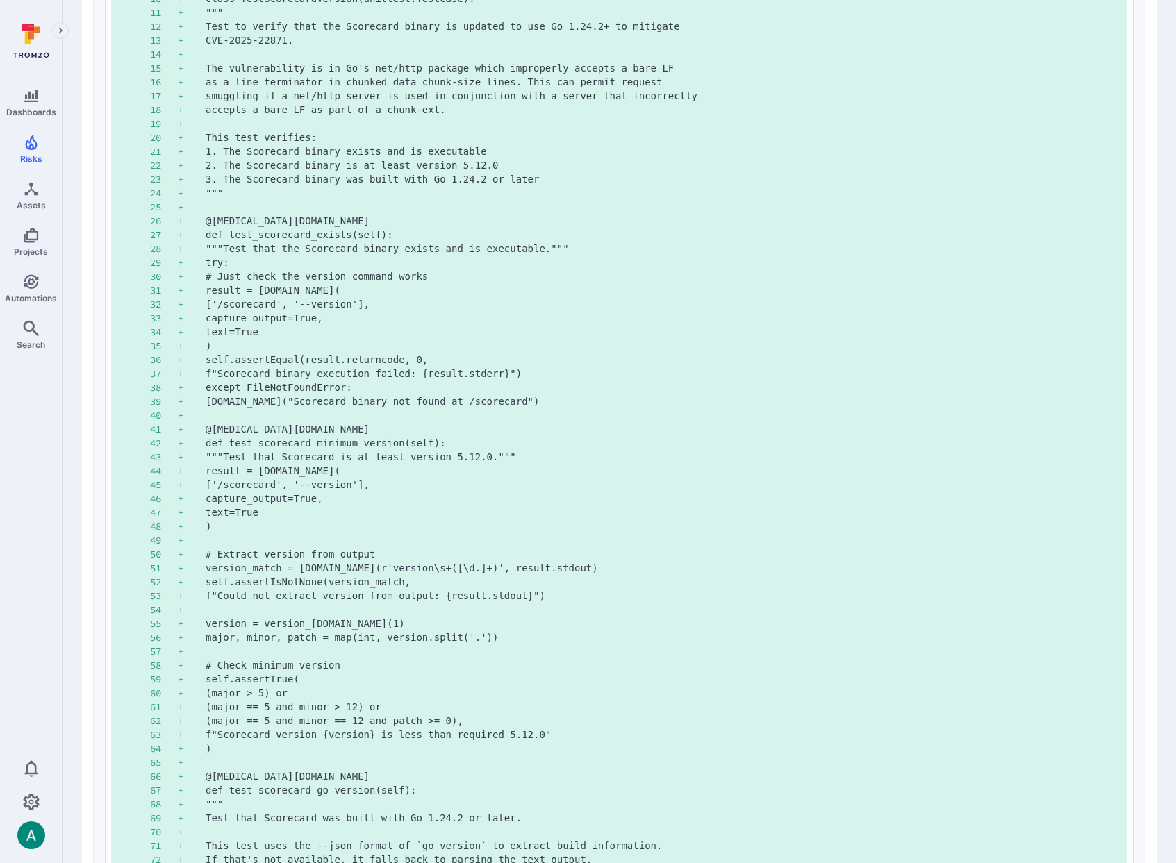
scroll to position [940, 0]
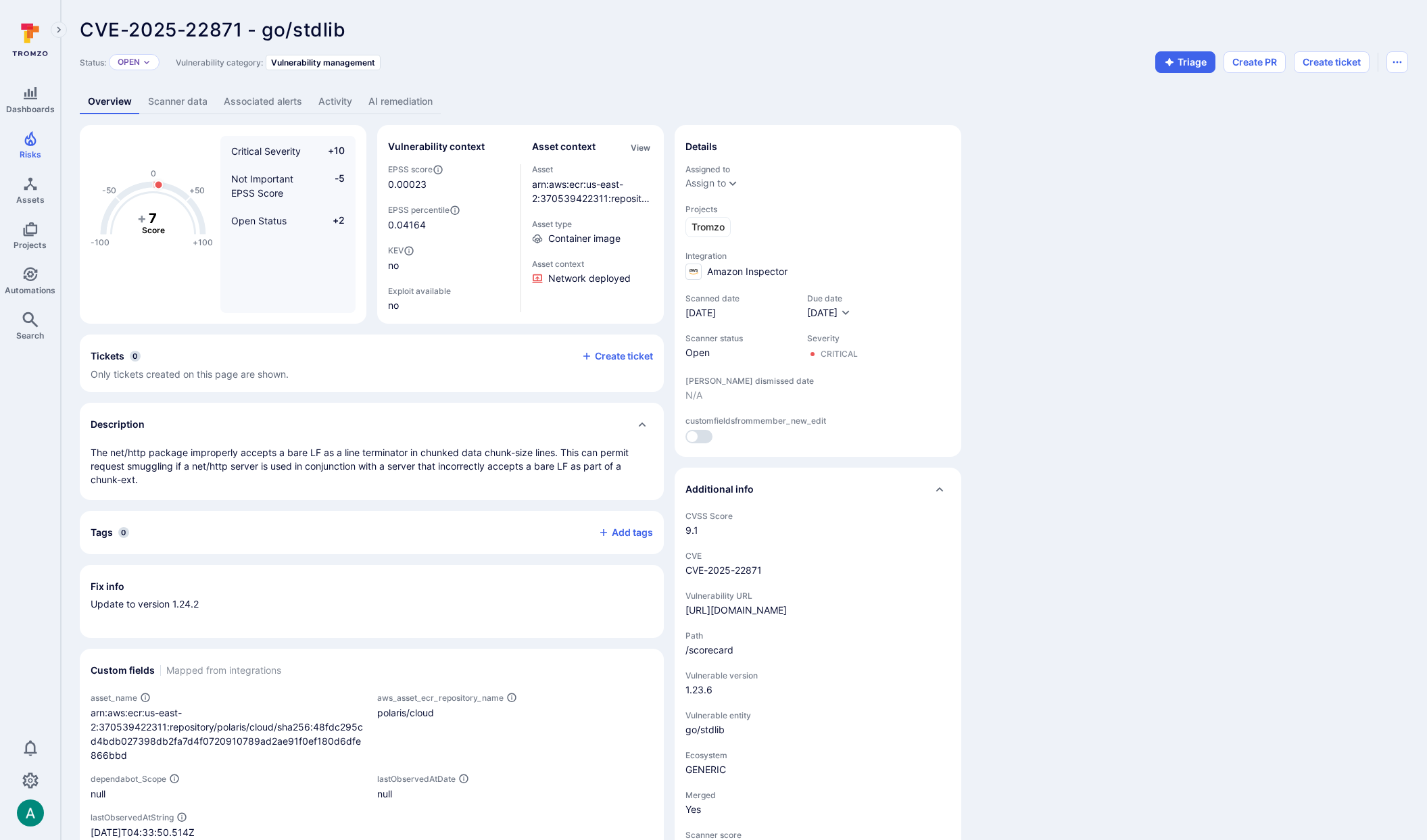
click at [402, 98] on link "AI remediation" at bounding box center [400, 102] width 81 height 25
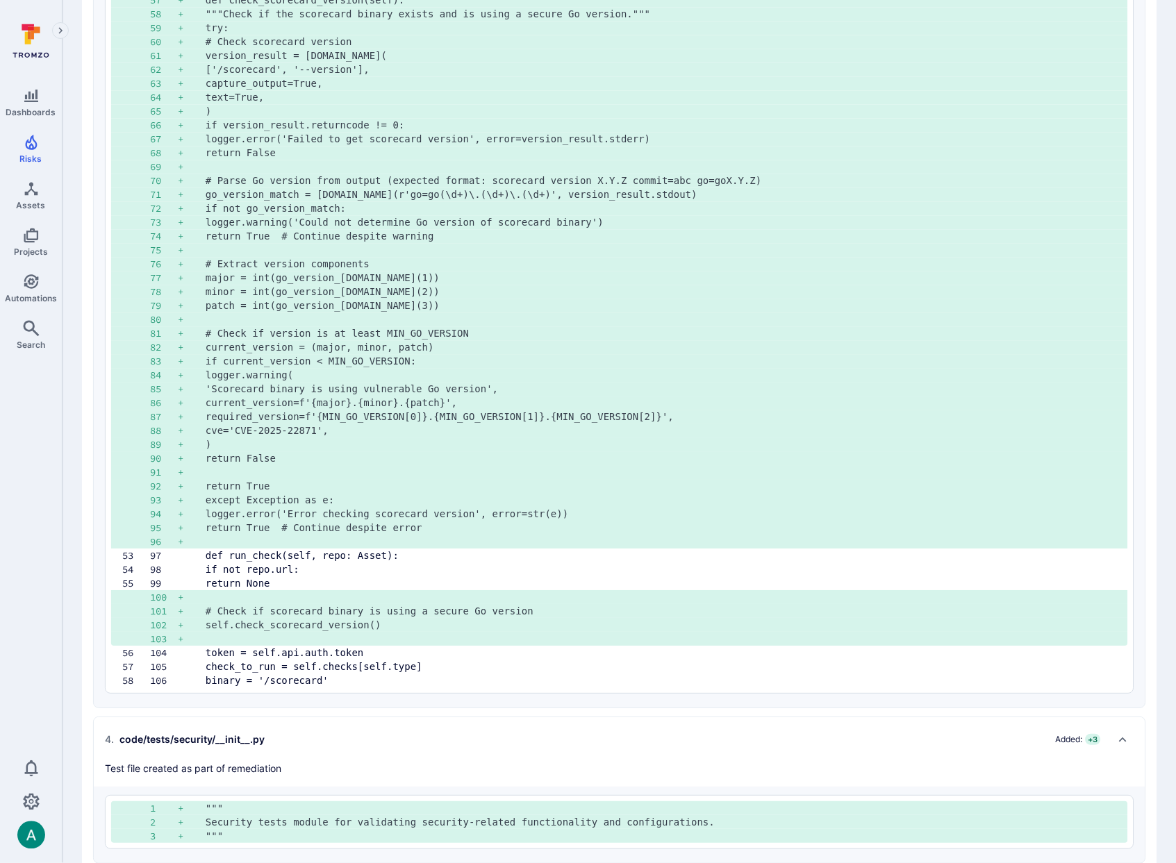
scroll to position [3039, 0]
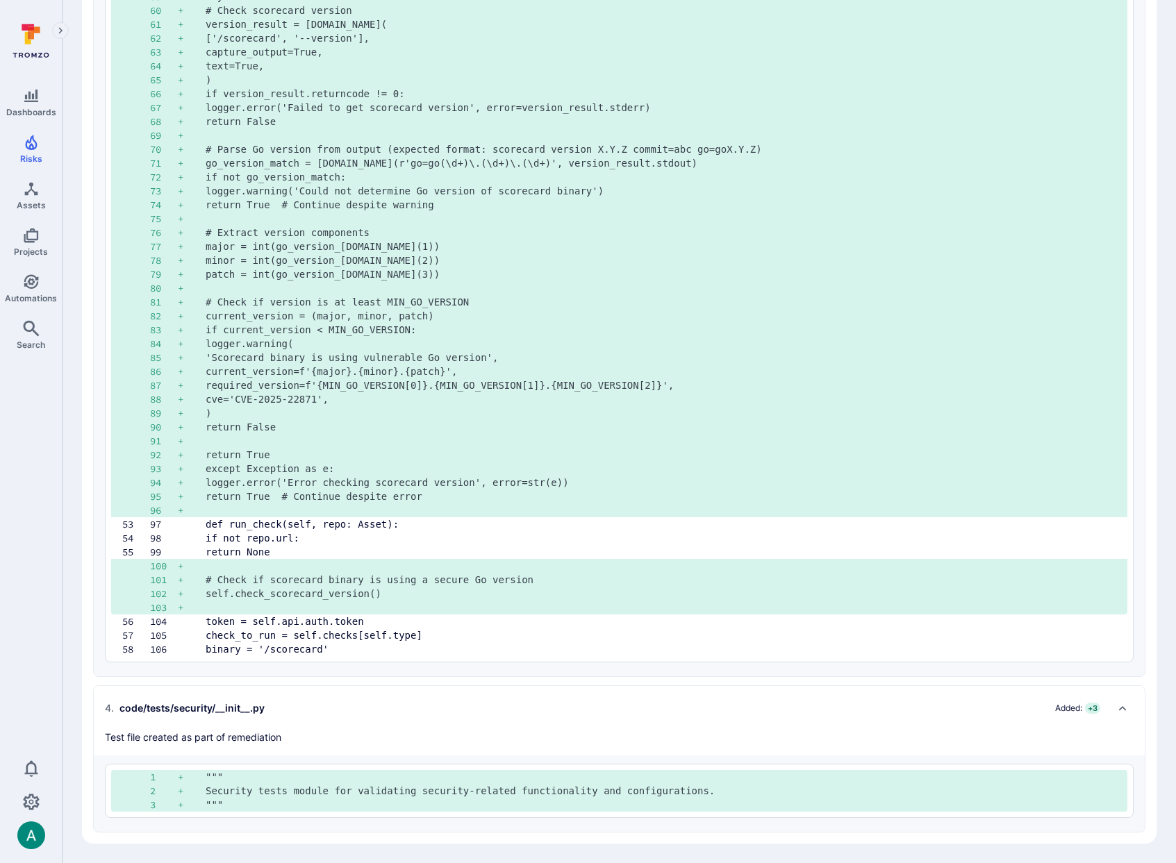
scroll to position [10, 0]
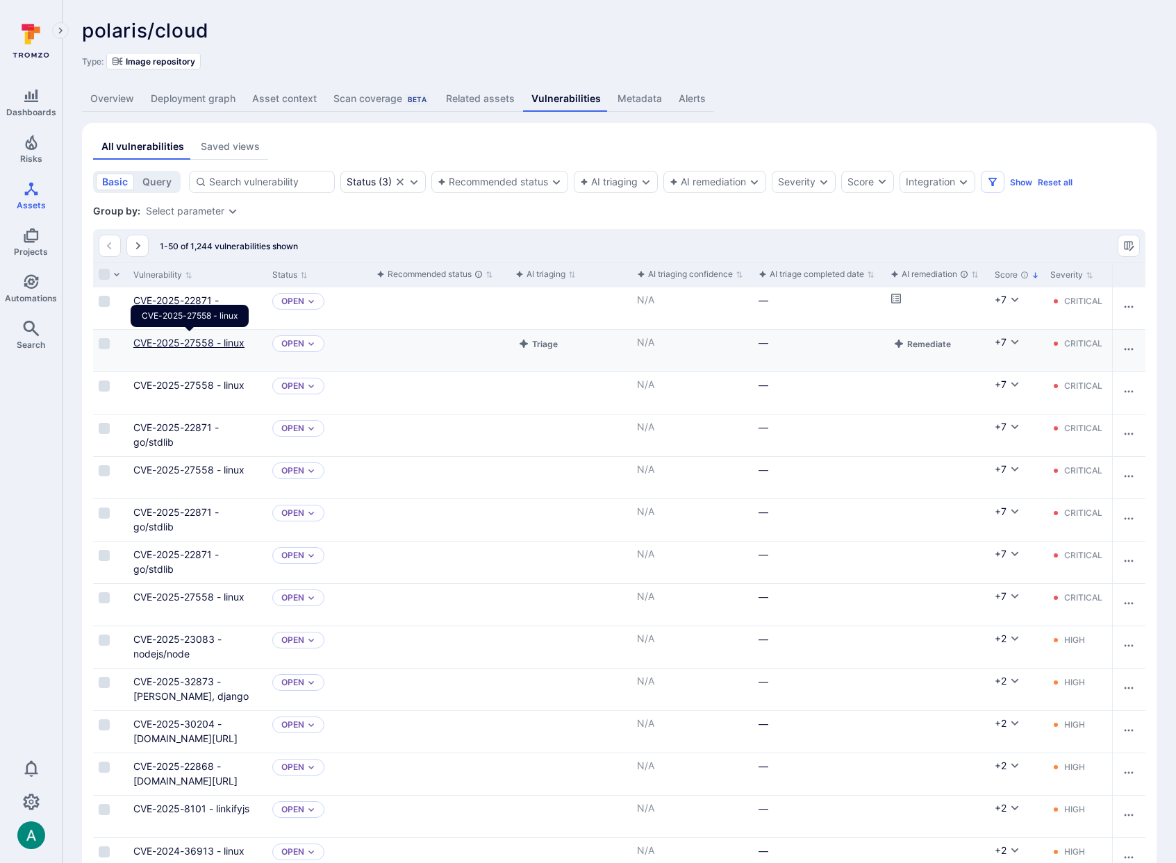
click at [198, 345] on link "CVE-2025-27558 - linux" at bounding box center [188, 343] width 111 height 12
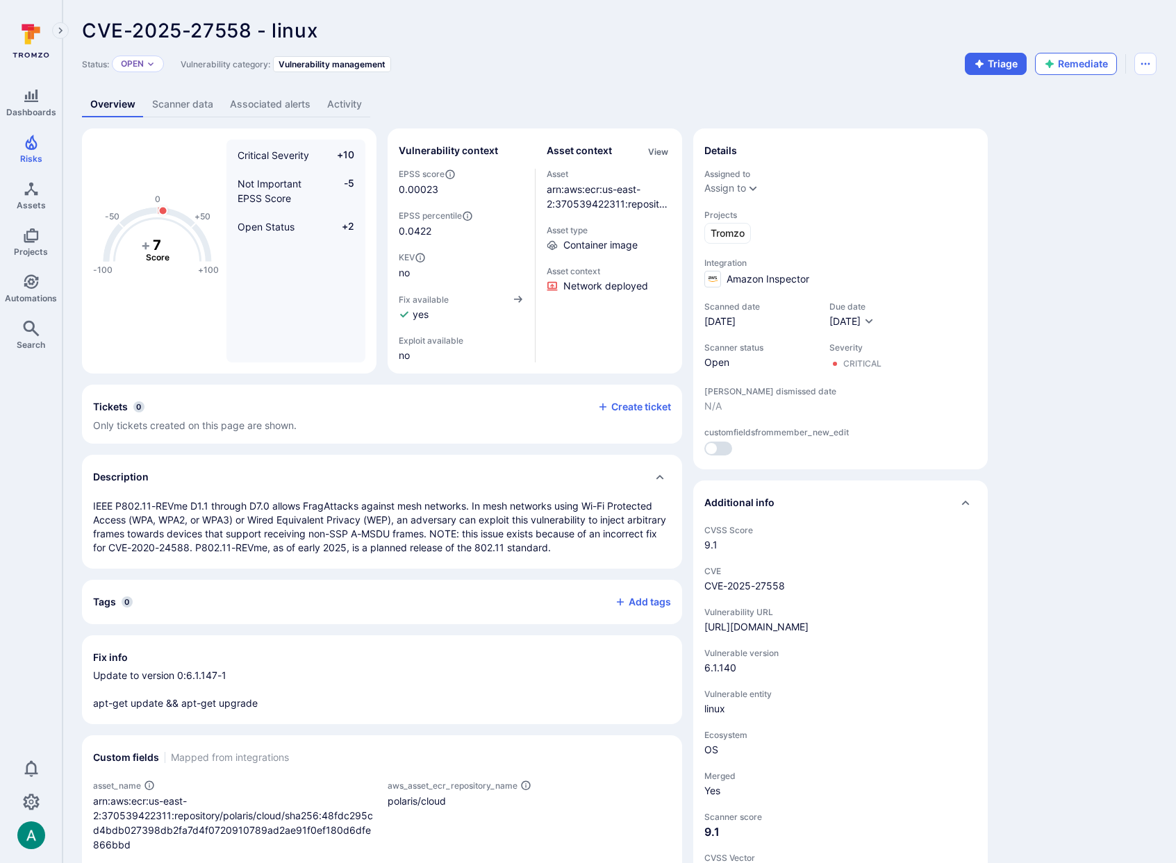
click at [1104, 67] on button "Remediate" at bounding box center [1076, 64] width 82 height 22
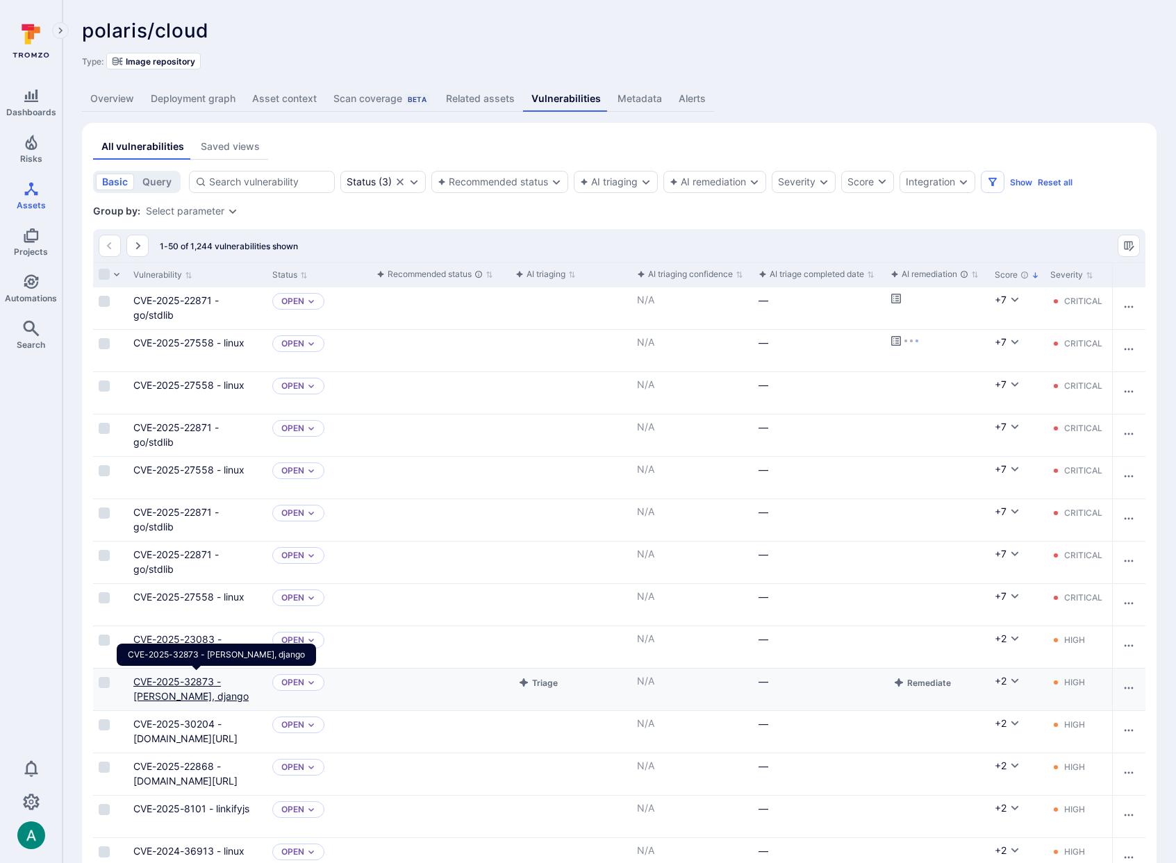
click at [222, 676] on link "CVE-2025-32873 - [PERSON_NAME], django" at bounding box center [190, 689] width 115 height 26
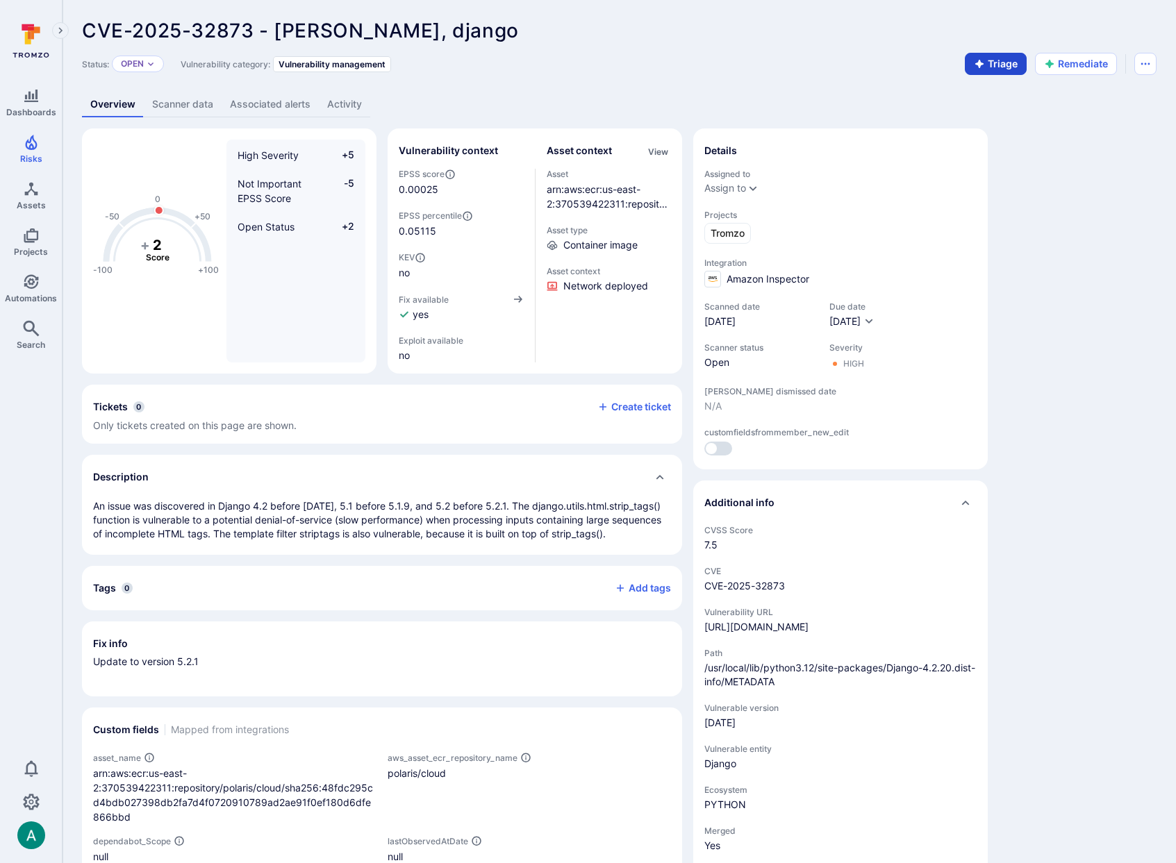
click at [991, 65] on button "Triage" at bounding box center [996, 64] width 62 height 22
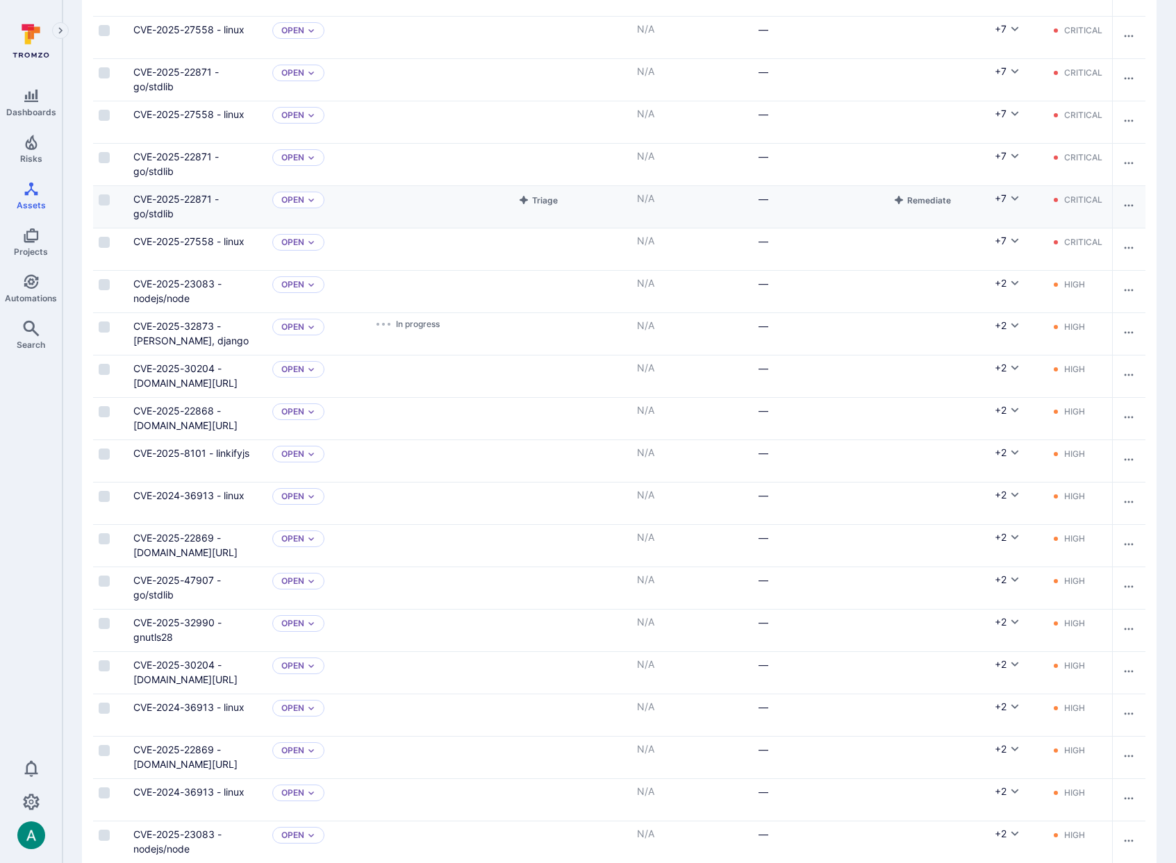
scroll to position [369, 0]
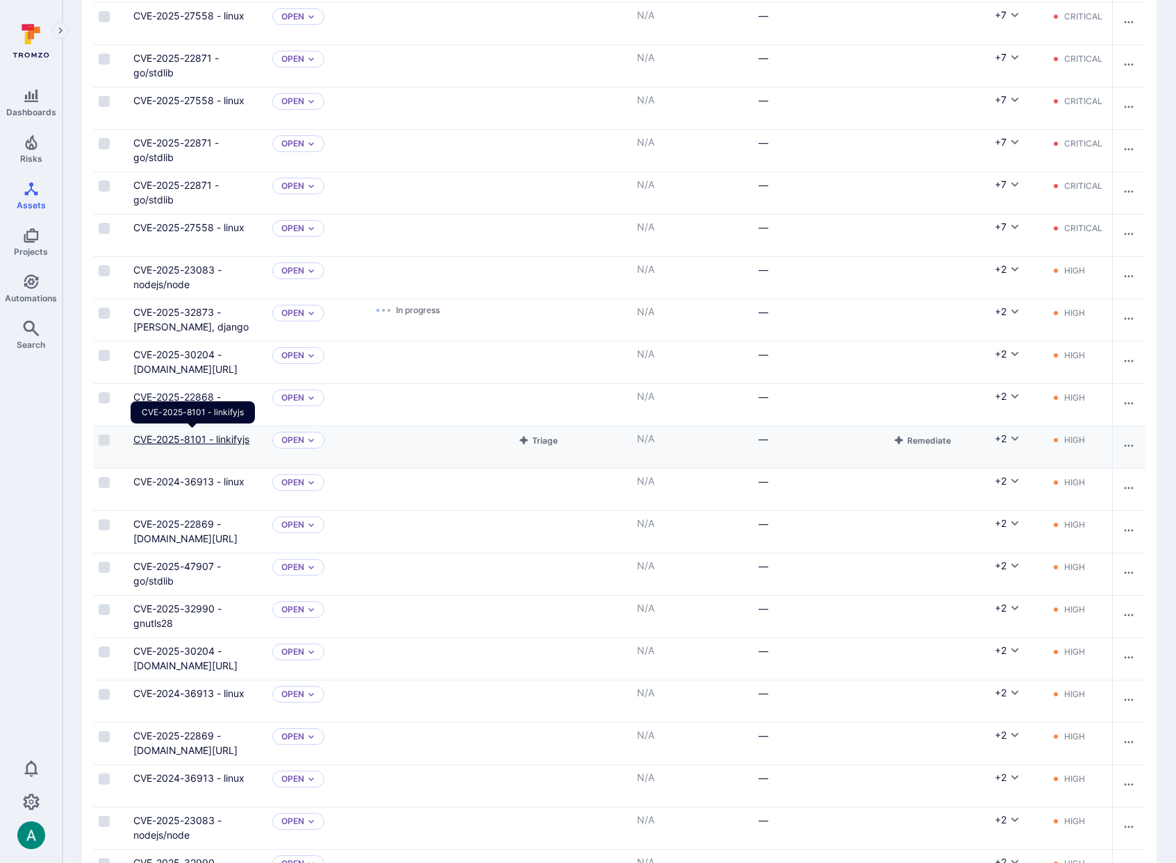
click at [225, 439] on link "CVE-2025-8101 - linkifyjs" at bounding box center [191, 439] width 116 height 12
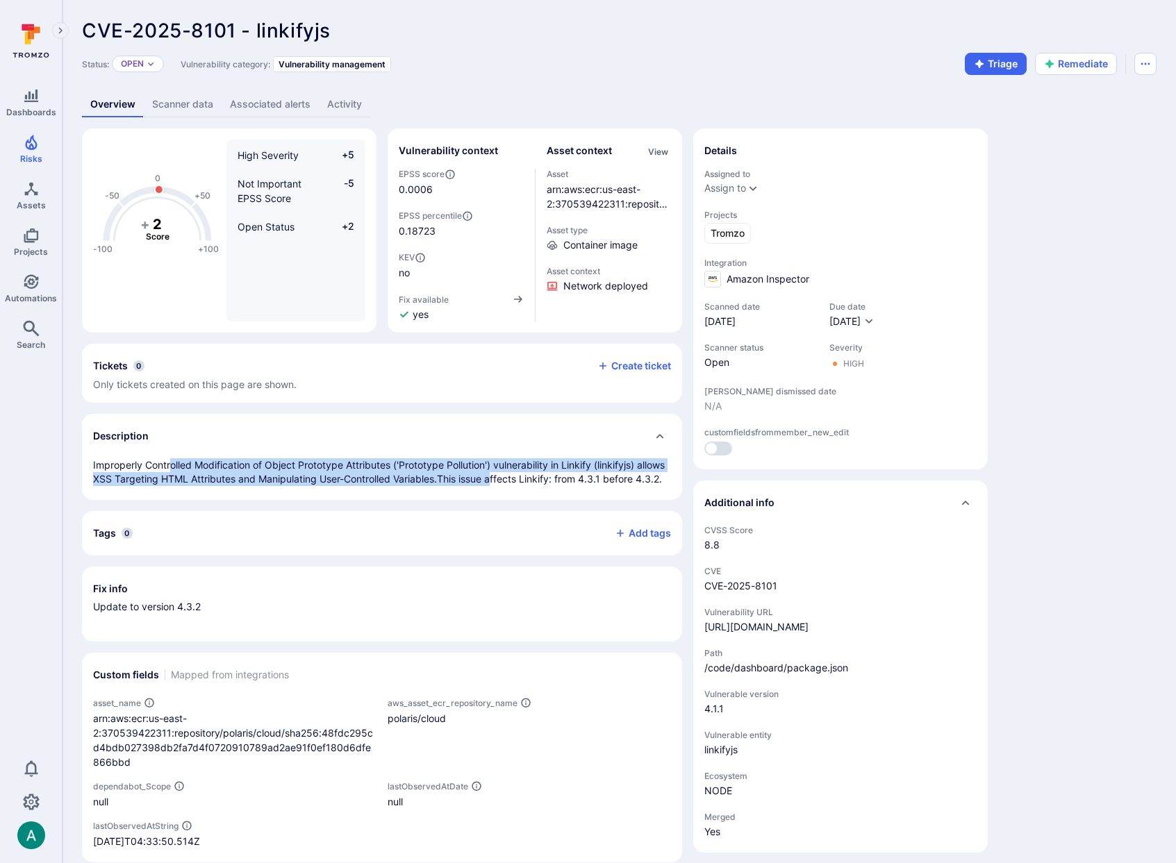
drag, startPoint x: 173, startPoint y: 465, endPoint x: 544, endPoint y: 474, distance: 371.6
click at [538, 474] on p "Improperly Controlled Modification of Object Prototype Attributes ('Prototype P…" at bounding box center [382, 472] width 578 height 28
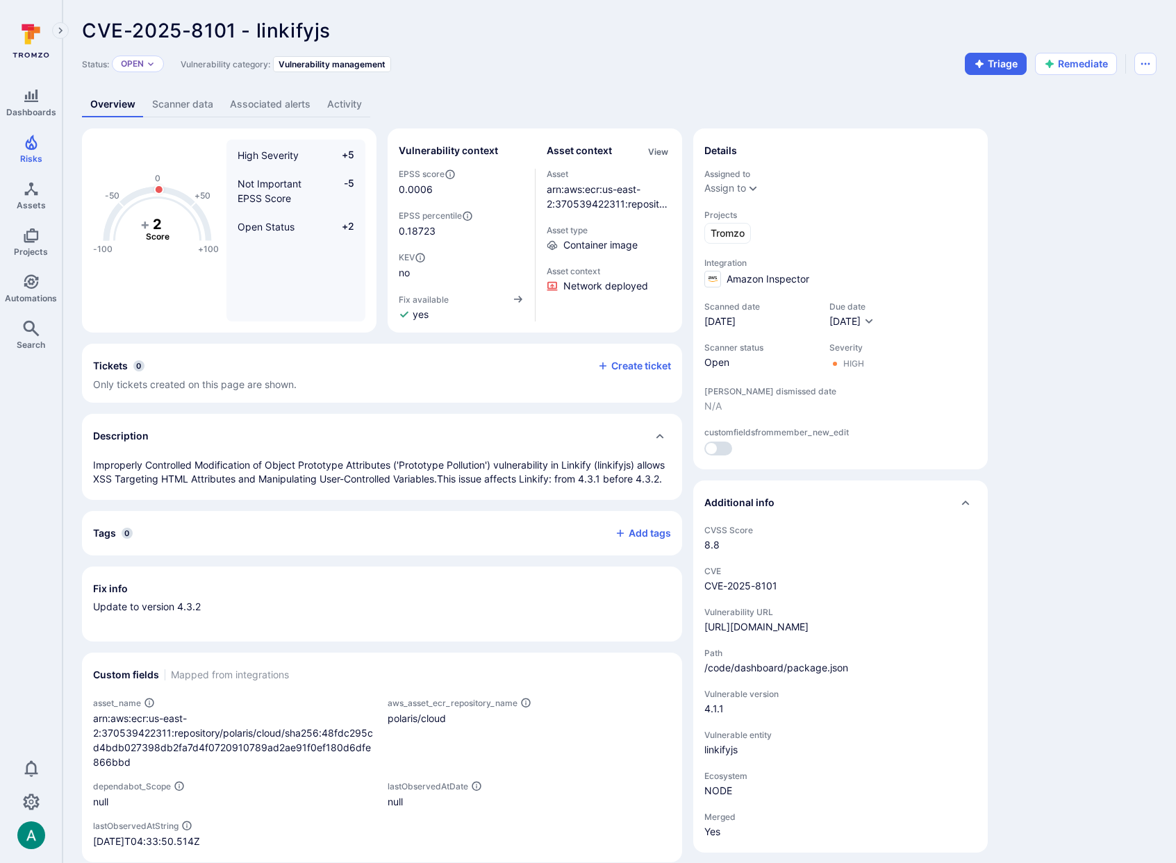
click at [575, 474] on p "Improperly Controlled Modification of Object Prototype Attributes ('Prototype P…" at bounding box center [382, 472] width 578 height 28
click at [1078, 63] on button "Remediate" at bounding box center [1076, 64] width 82 height 22
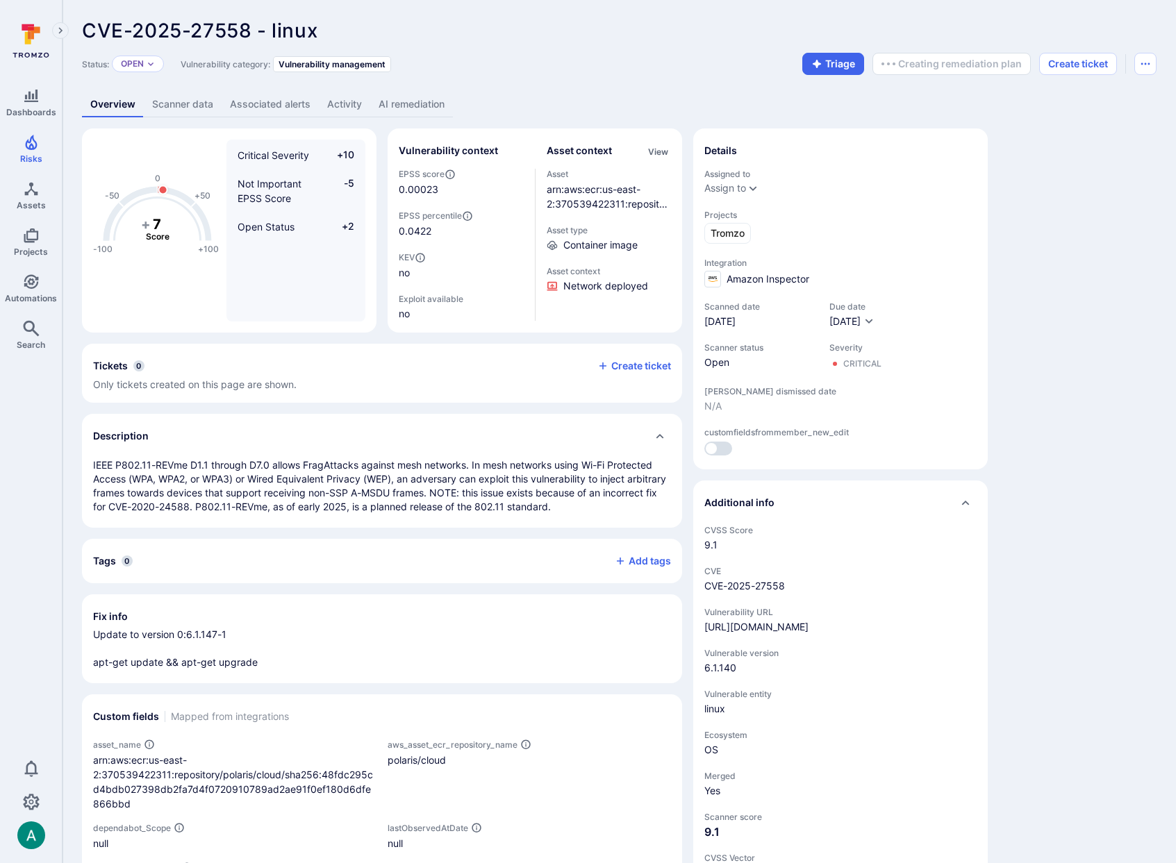
click at [419, 103] on link "AI remediation" at bounding box center [411, 105] width 83 height 26
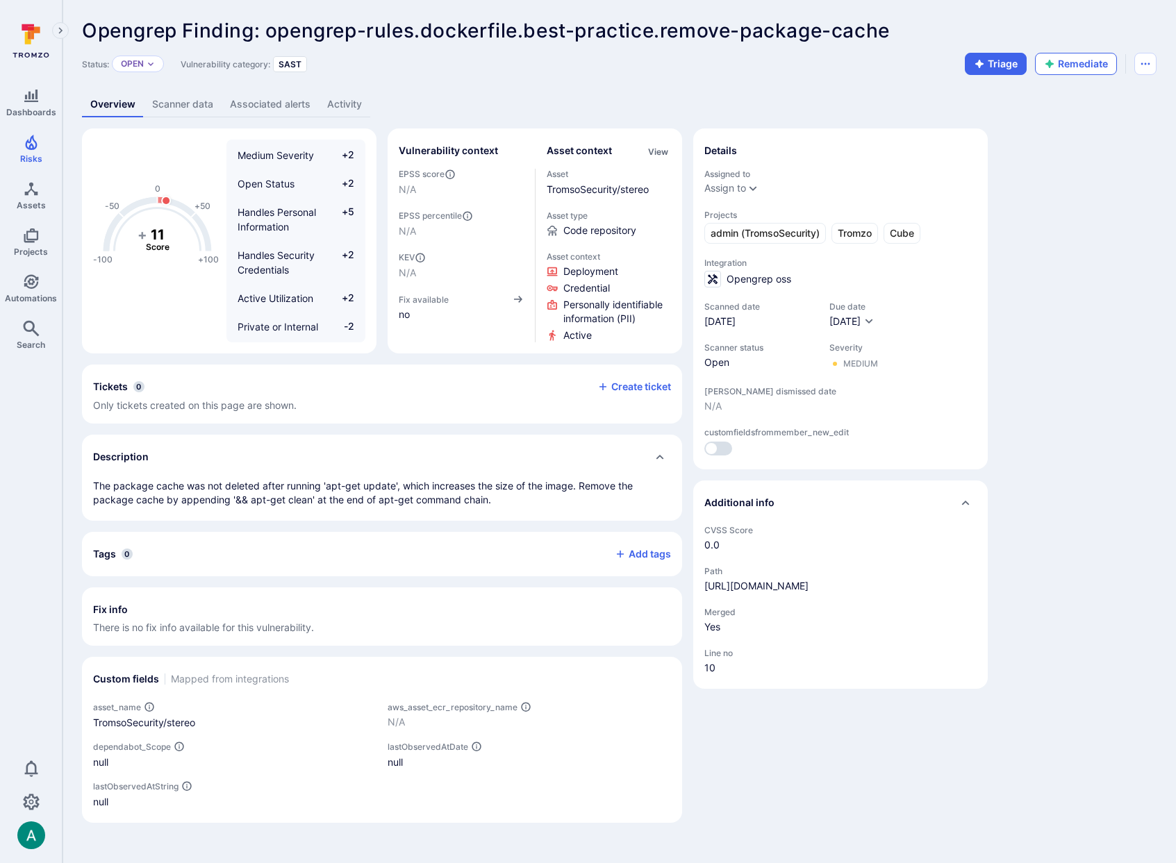
click at [1085, 65] on button "Remediate" at bounding box center [1076, 64] width 82 height 22
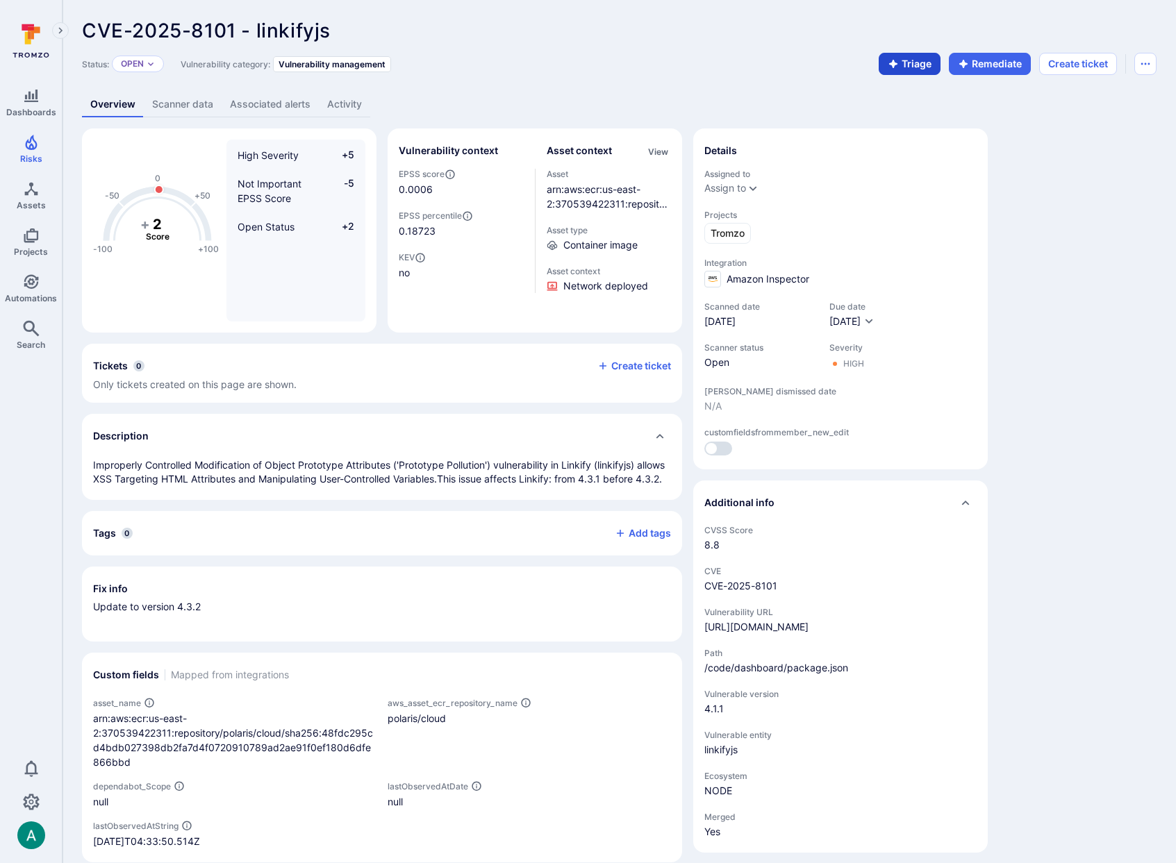
click at [904, 65] on button "Triage" at bounding box center [910, 64] width 62 height 22
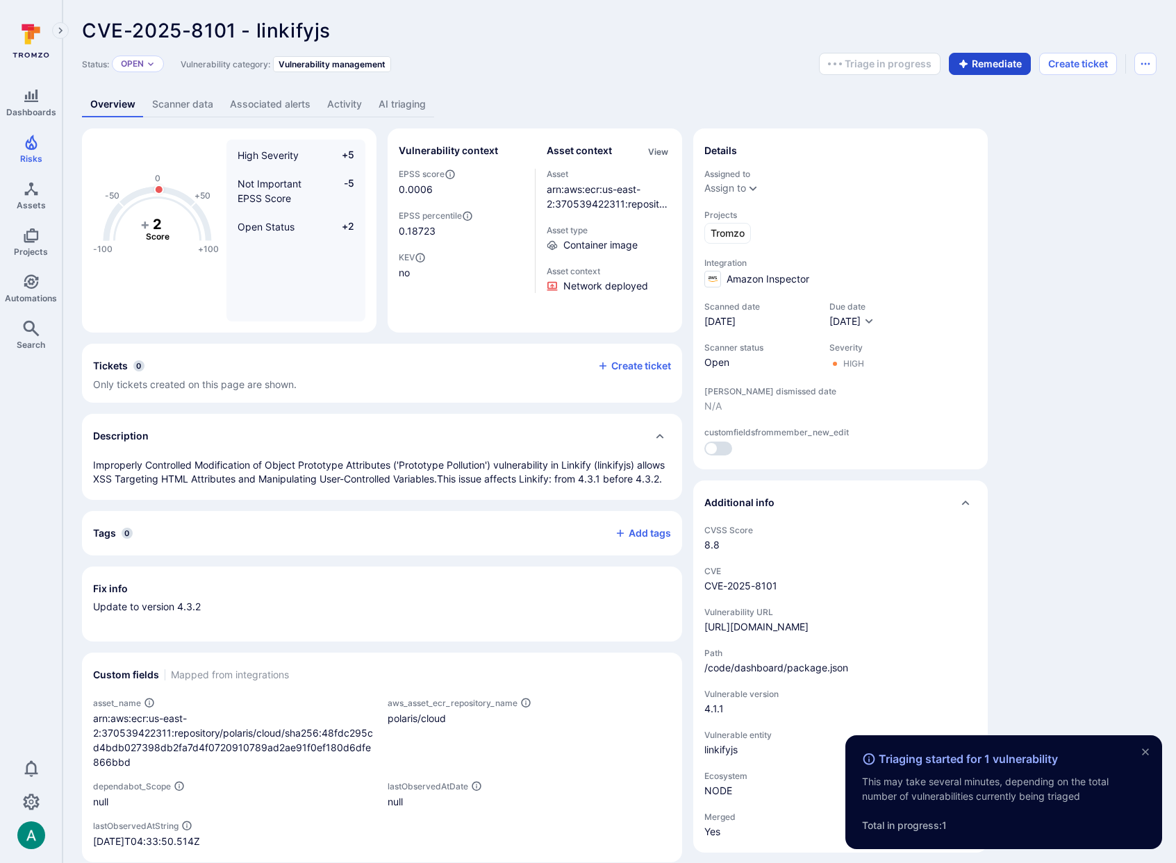
click at [988, 64] on button "Remediate" at bounding box center [990, 64] width 82 height 22
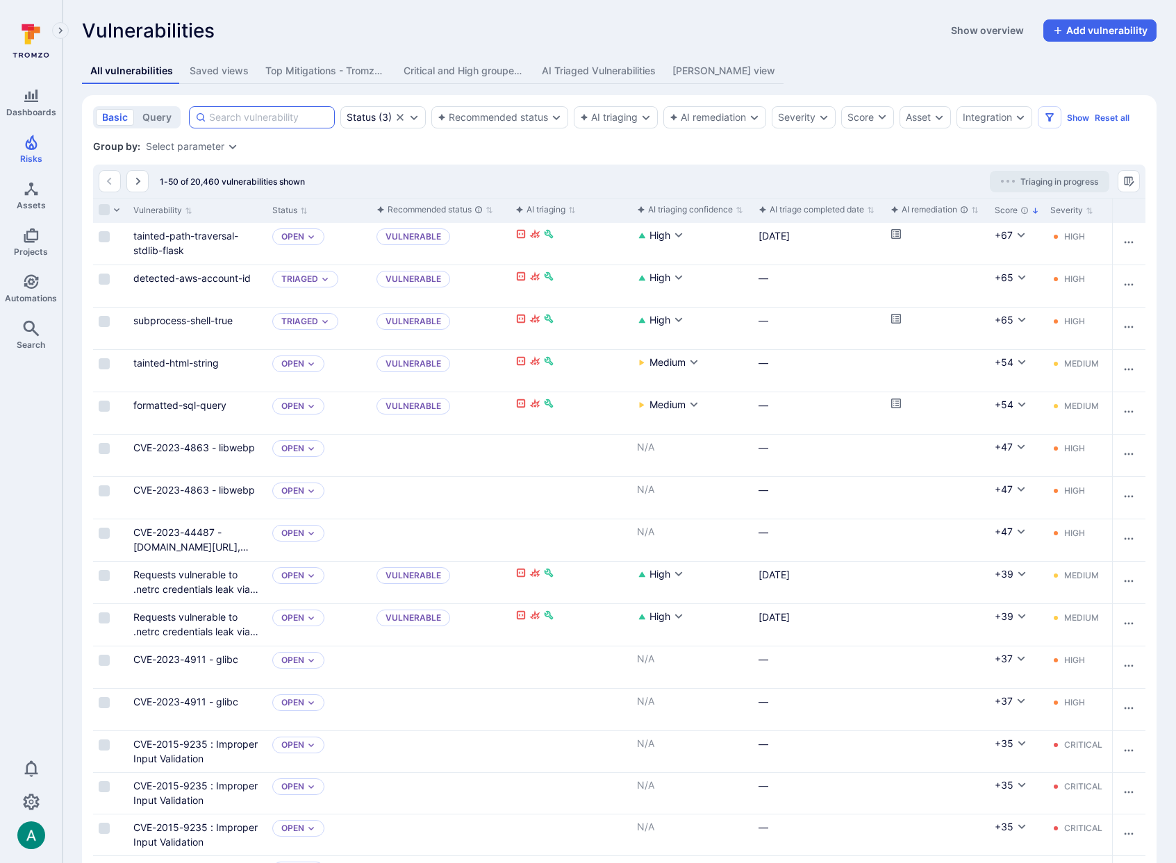
click at [226, 116] on input at bounding box center [268, 117] width 119 height 14
click at [39, 190] on link "Assets" at bounding box center [31, 195] width 62 height 41
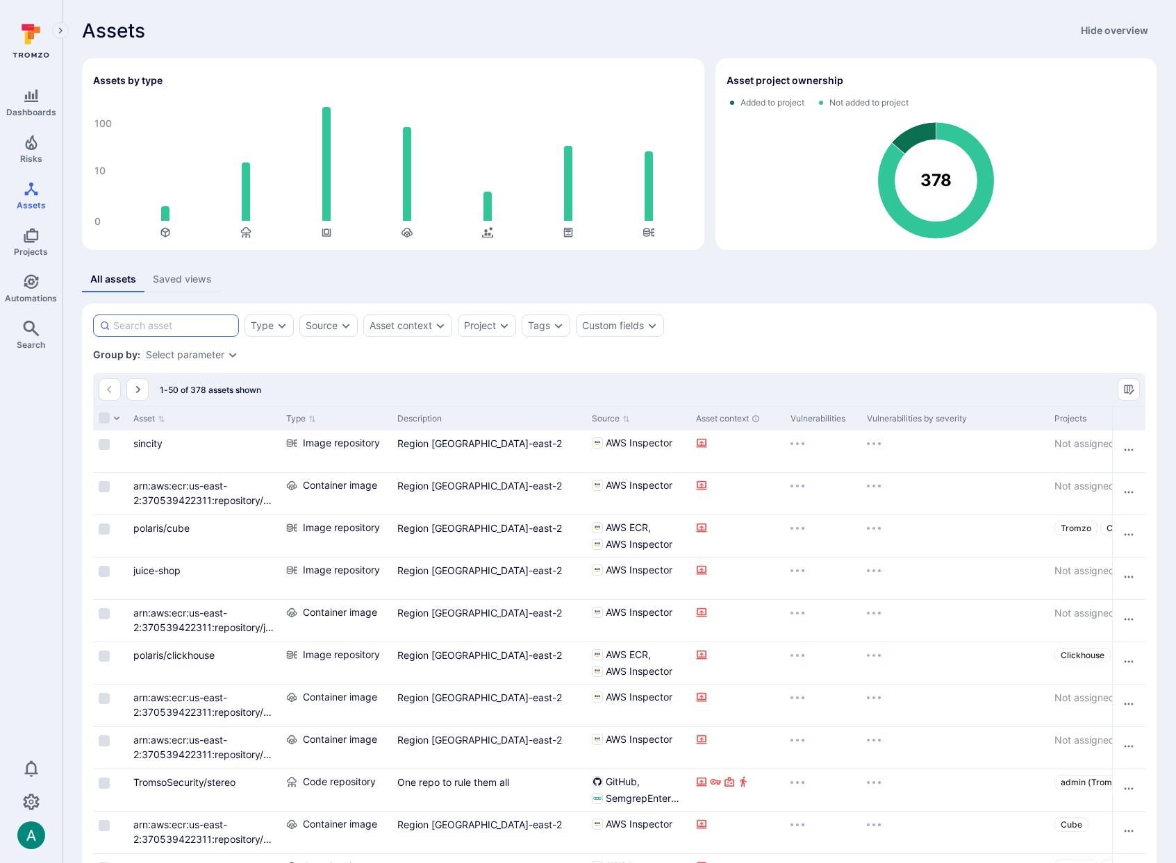
click at [194, 326] on input at bounding box center [172, 326] width 119 height 14
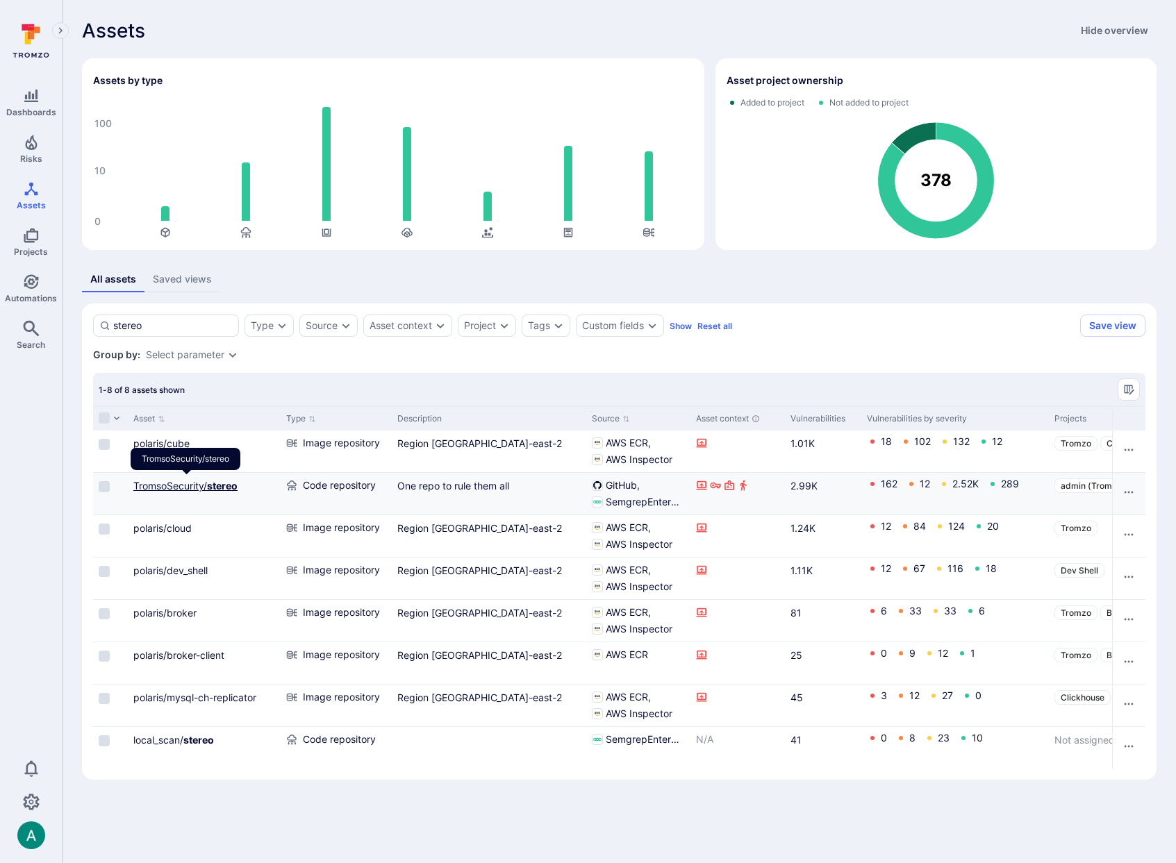
type input "stereo"
click at [199, 484] on link "TromsoSecurity/ stereo" at bounding box center [185, 486] width 104 height 12
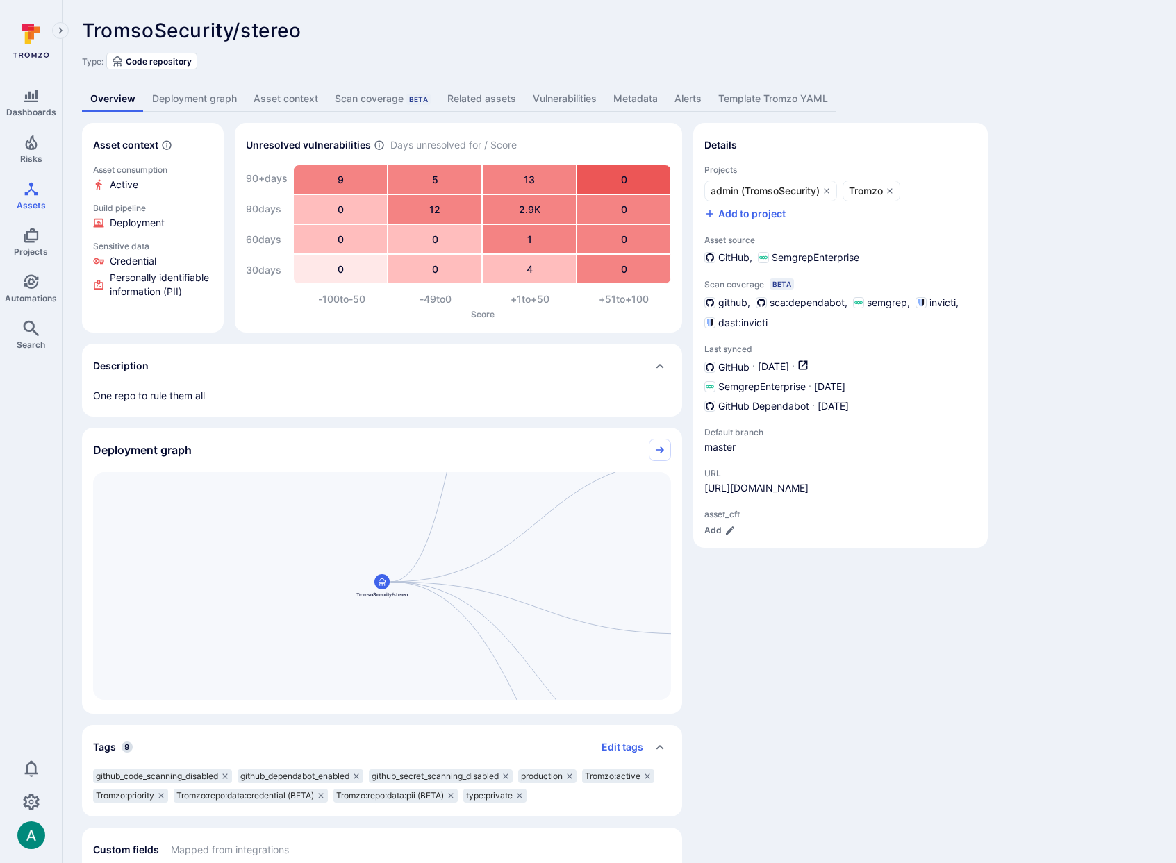
click at [567, 92] on link "Vulnerabilities" at bounding box center [564, 99] width 81 height 26
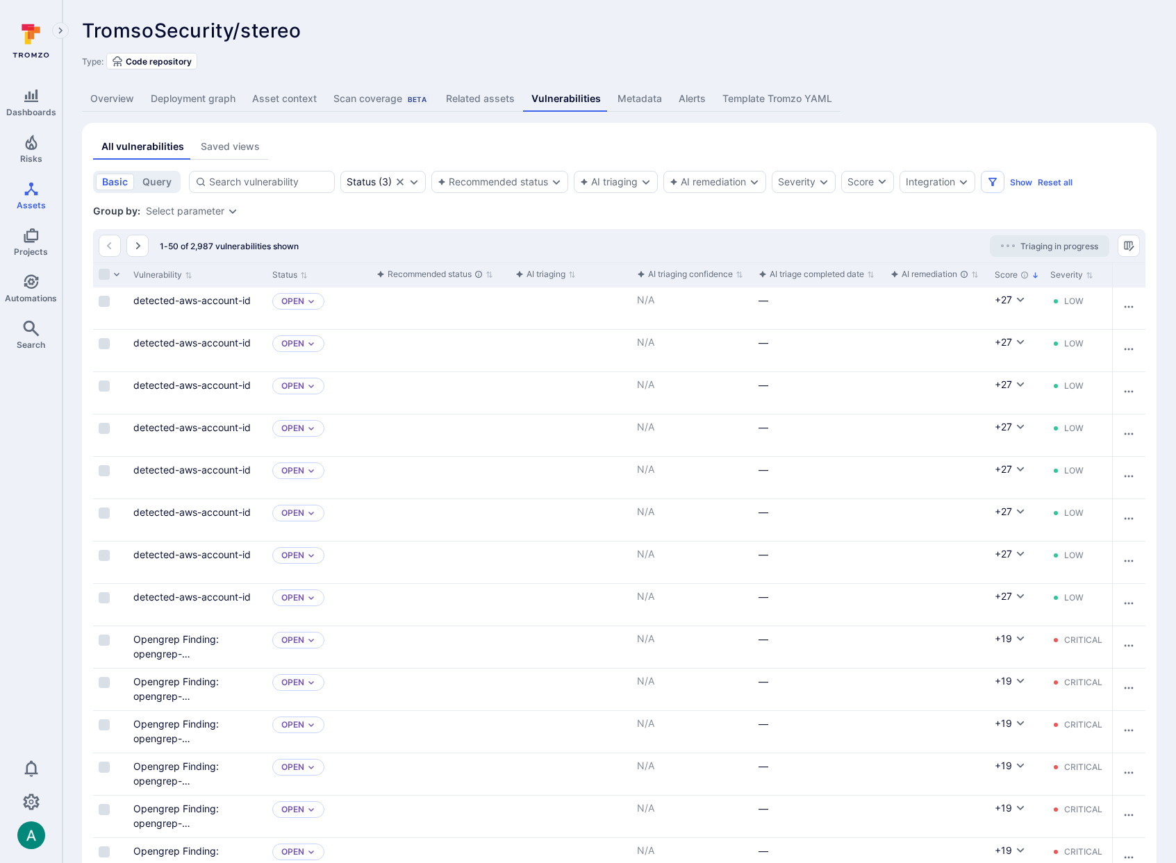
click at [191, 210] on div "Select parameter" at bounding box center [185, 211] width 78 height 11
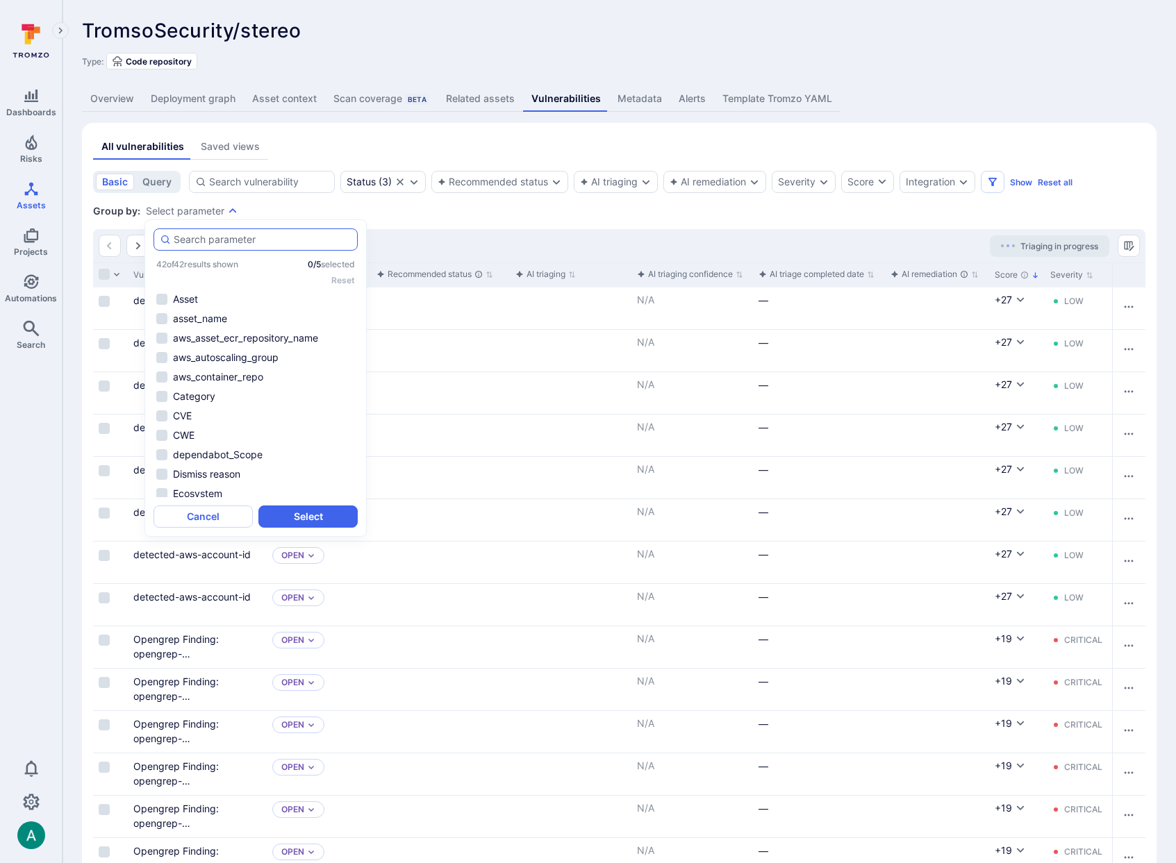
click at [224, 240] on input "autocomplete options" at bounding box center [263, 240] width 178 height 14
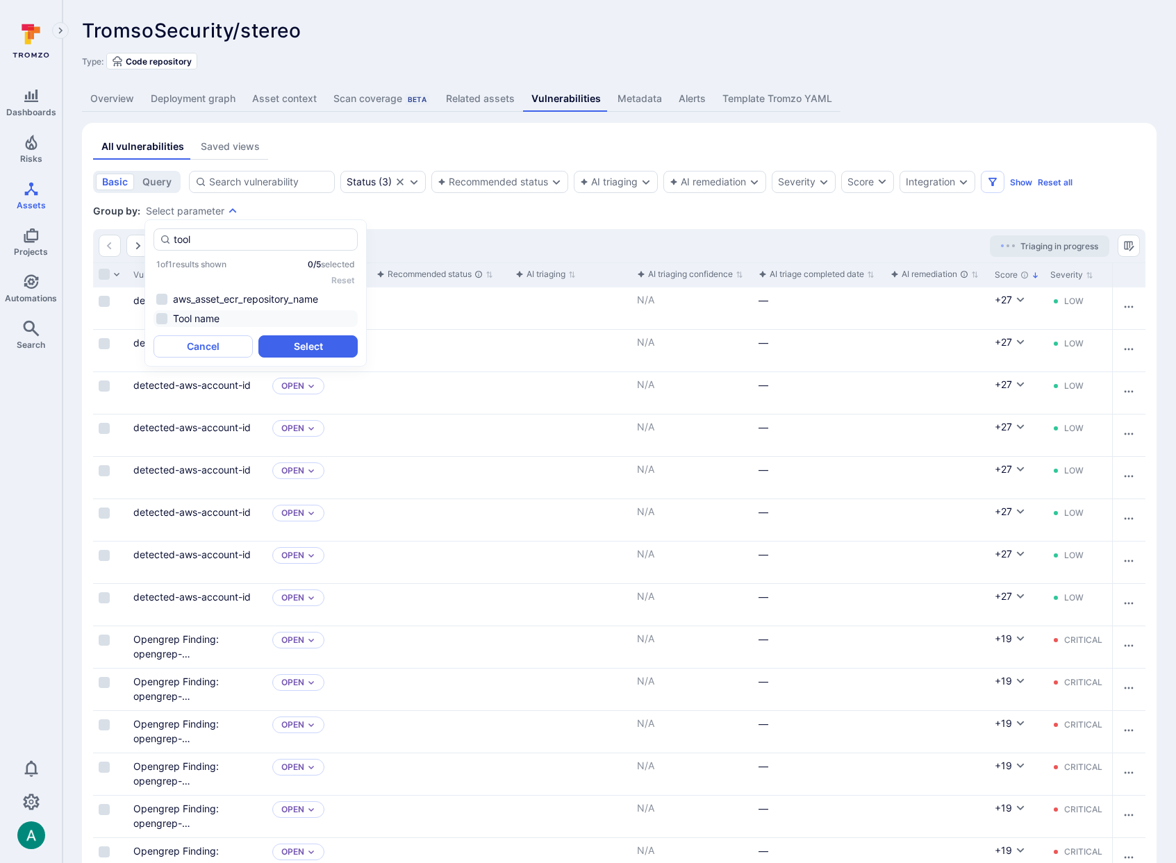
click at [222, 321] on li "Tool name" at bounding box center [255, 318] width 204 height 17
type input "tool"
click at [288, 344] on button "Select" at bounding box center [307, 346] width 99 height 22
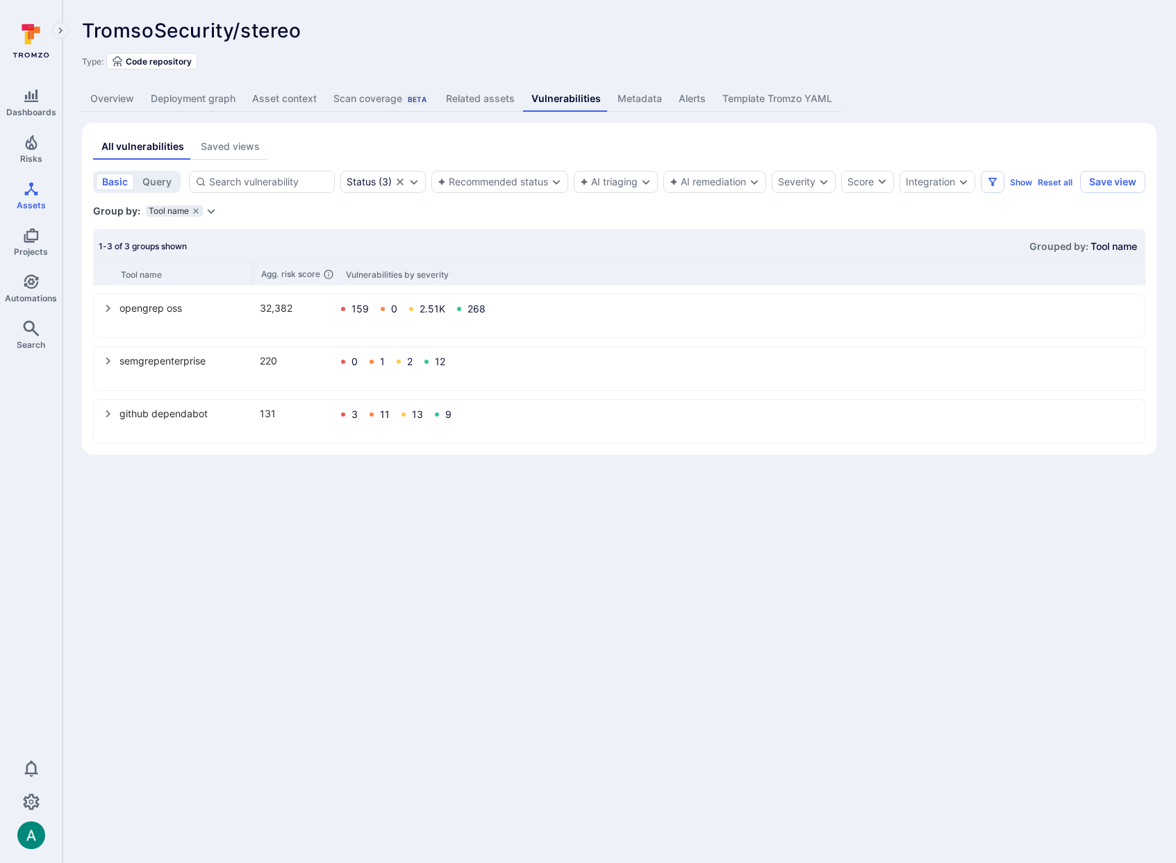
click at [210, 217] on icon "Expand dropdown" at bounding box center [211, 211] width 11 height 11
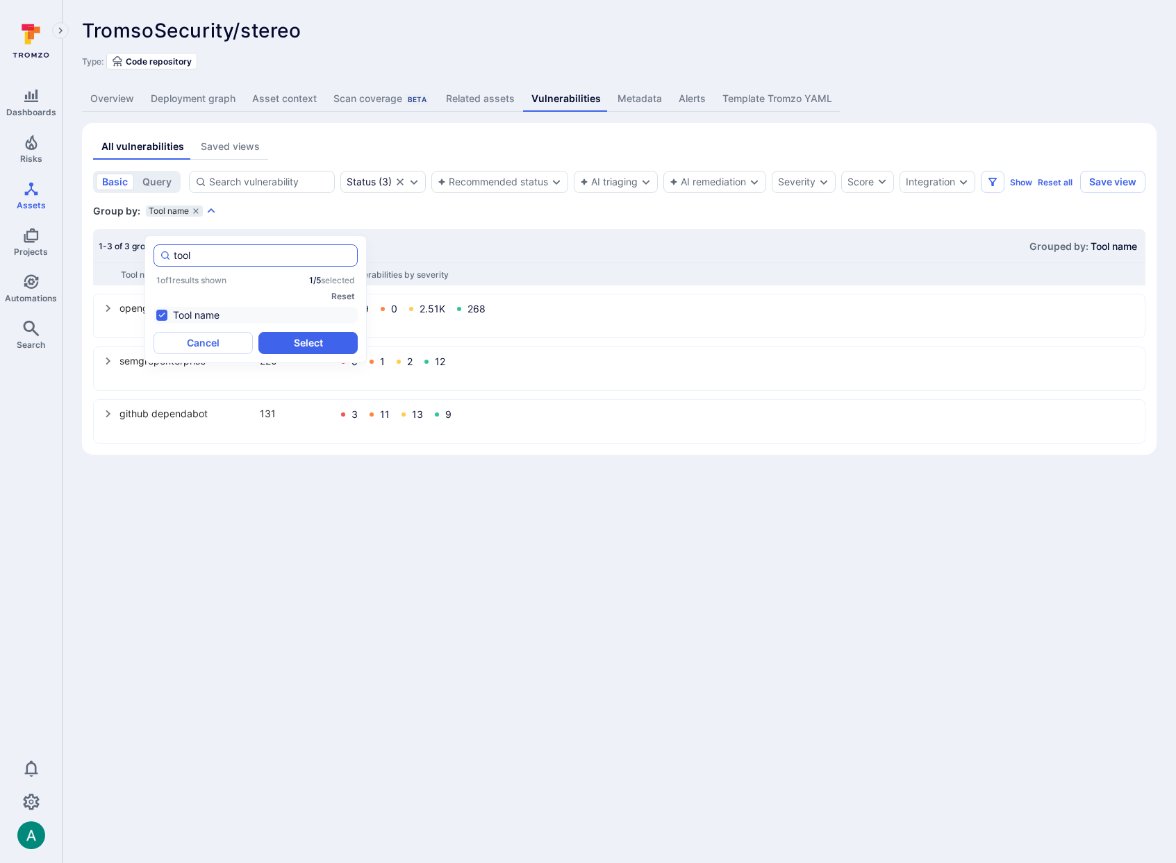
click at [212, 251] on input "tool" at bounding box center [263, 256] width 178 height 14
click at [219, 332] on li "Summary" at bounding box center [255, 334] width 204 height 17
type input "sum"
click at [313, 365] on button "Select" at bounding box center [307, 362] width 99 height 22
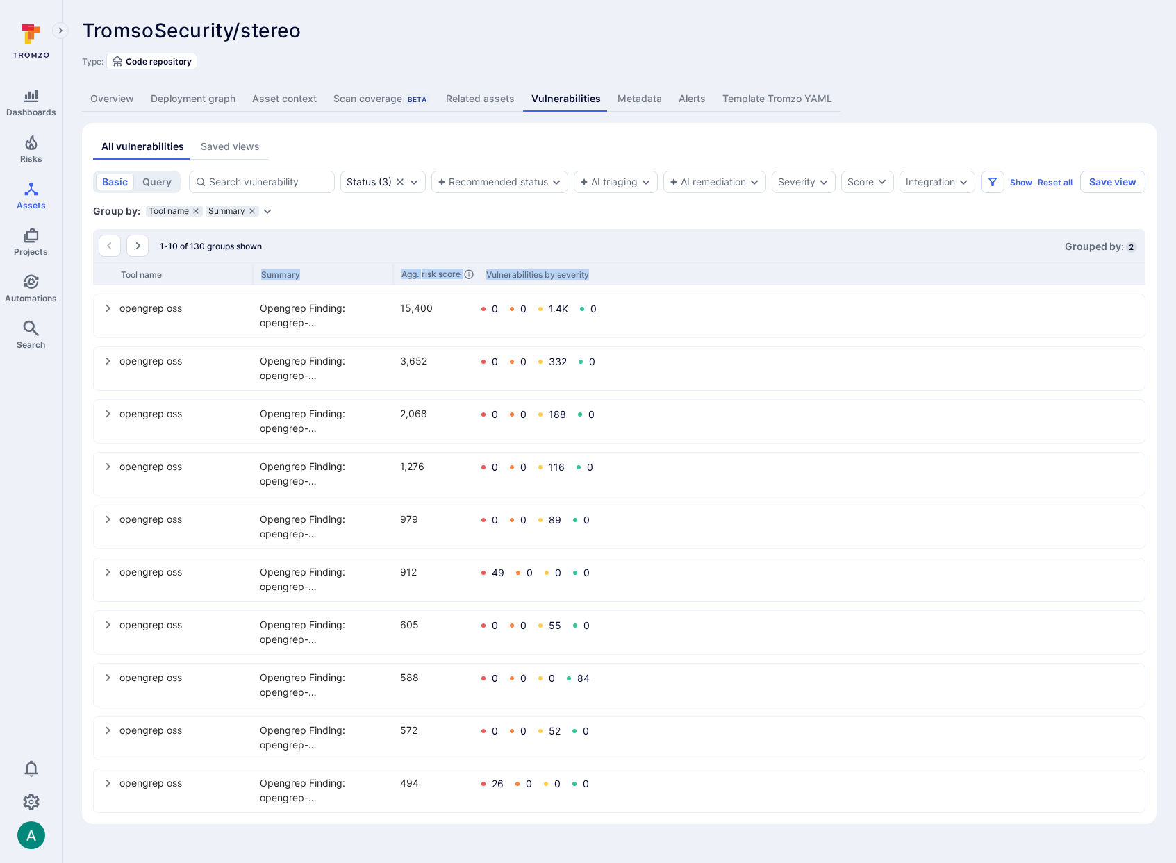
drag, startPoint x: 395, startPoint y: 283, endPoint x: 472, endPoint y: 283, distance: 76.4
click at [550, 285] on div "Tool name Summary Agg. risk score Vulnerabilities by severity" at bounding box center [619, 274] width 1052 height 23
drag, startPoint x: 401, startPoint y: 257, endPoint x: 394, endPoint y: 275, distance: 19.3
click at [401, 257] on div "1-10 of 130 groups shown Grouped by: 2" at bounding box center [619, 245] width 1052 height 33
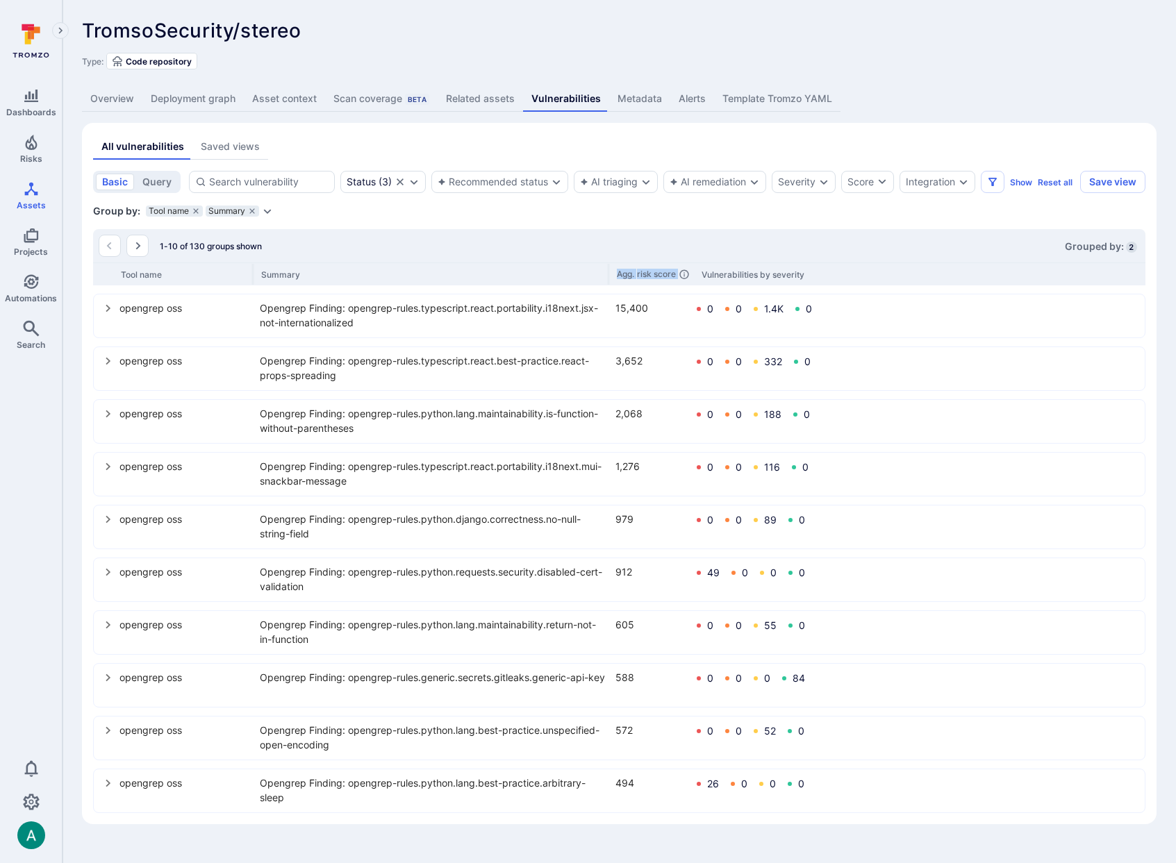
drag, startPoint x: 392, startPoint y: 290, endPoint x: 744, endPoint y: 278, distance: 352.3
click at [744, 278] on div "Tool name Summary Agg. risk score Vulnerabilities by severity" at bounding box center [619, 274] width 1052 height 23
click at [135, 251] on icon "Go to the next page" at bounding box center [137, 245] width 11 height 11
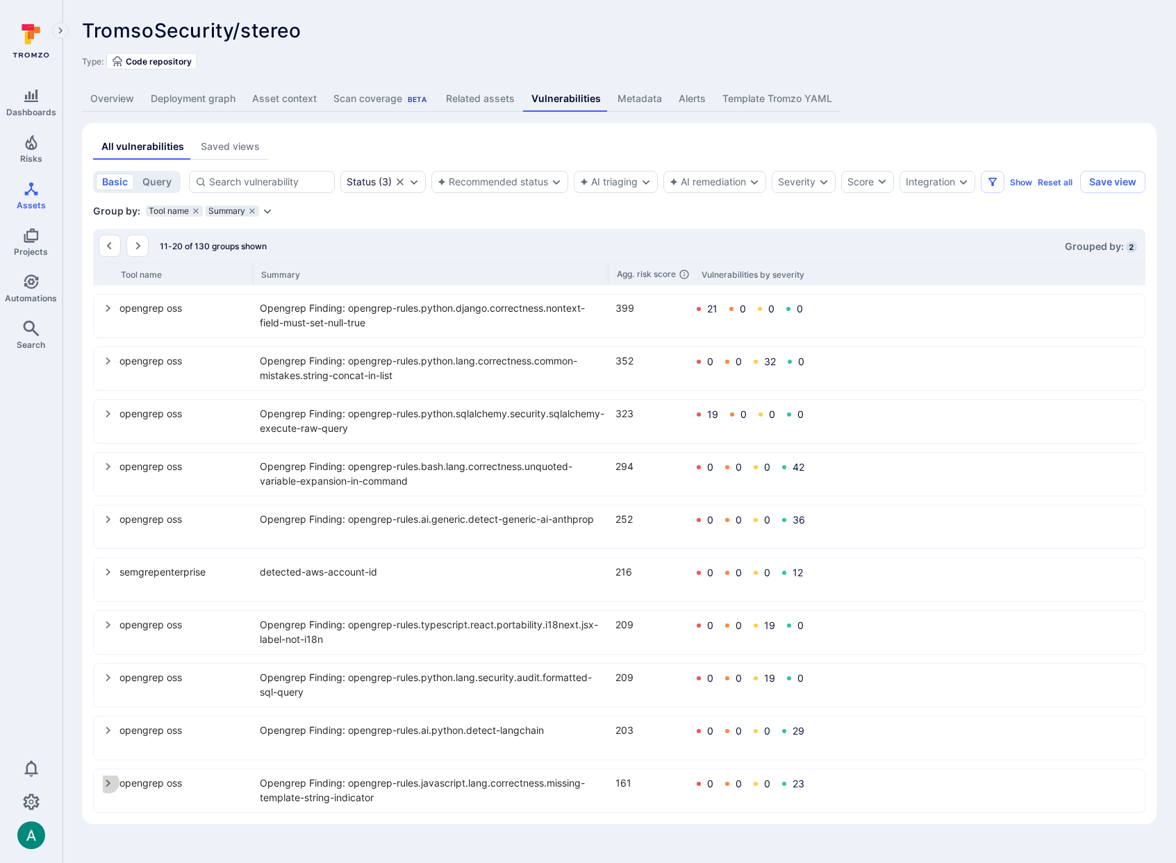
click at [108, 789] on icon "select group" at bounding box center [108, 783] width 11 height 11
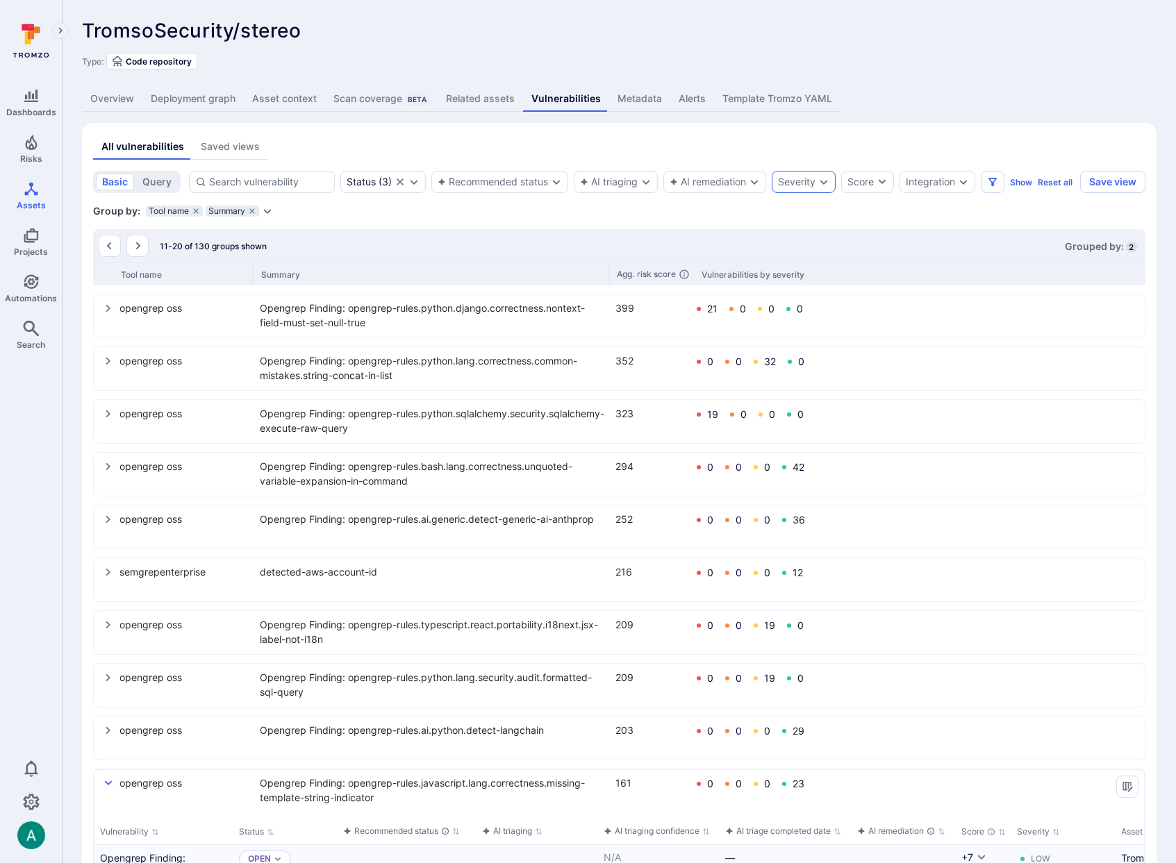
click at [812, 172] on div "Severity" at bounding box center [804, 182] width 64 height 22
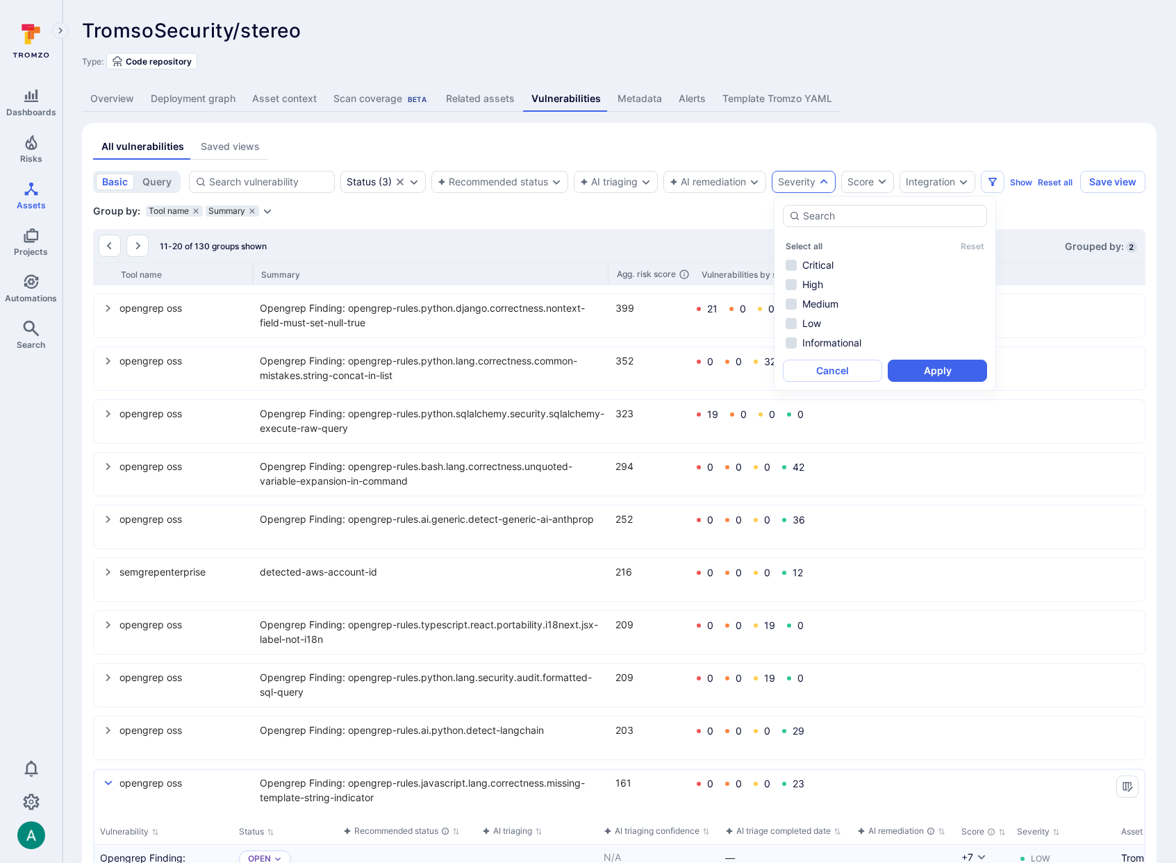
click at [831, 253] on div "Select all Reset Critical High Medium Low Informational" at bounding box center [885, 293] width 204 height 116
click at [822, 269] on li "Critical" at bounding box center [885, 265] width 204 height 17
click at [817, 283] on li "High" at bounding box center [885, 284] width 204 height 17
click at [819, 306] on li "Medium" at bounding box center [885, 304] width 204 height 17
click at [924, 367] on button "Apply" at bounding box center [937, 371] width 99 height 22
